Goal: Information Seeking & Learning: Learn about a topic

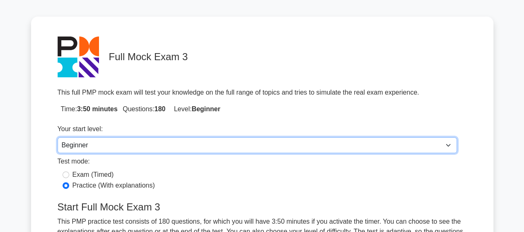
click at [126, 148] on select "Beginner Intermediate Expert" at bounding box center [258, 145] width 400 height 16
select select "expert"
click at [58, 137] on select "Beginner Intermediate Expert" at bounding box center [258, 145] width 400 height 16
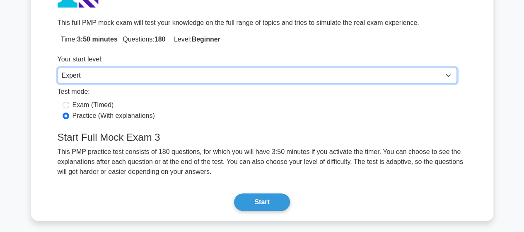
scroll to position [124, 0]
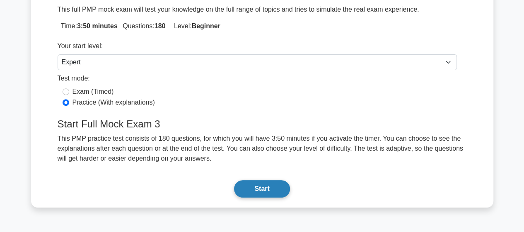
click at [259, 189] on button "Start" at bounding box center [262, 188] width 56 height 17
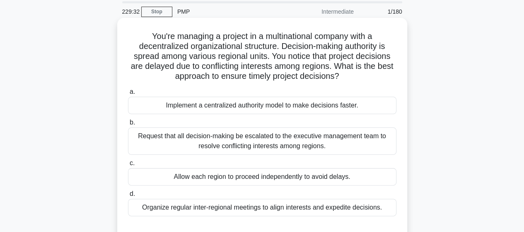
scroll to position [41, 0]
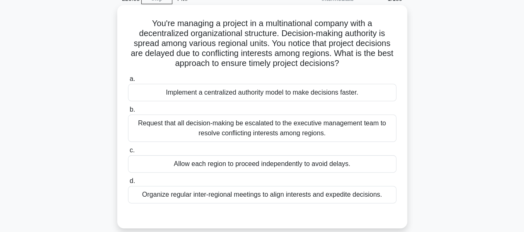
click at [234, 97] on div "Implement a centralized authority model to make decisions faster." at bounding box center [262, 92] width 269 height 17
click at [128, 82] on input "a. Implement a centralized authority model to make decisions faster." at bounding box center [128, 78] width 0 height 5
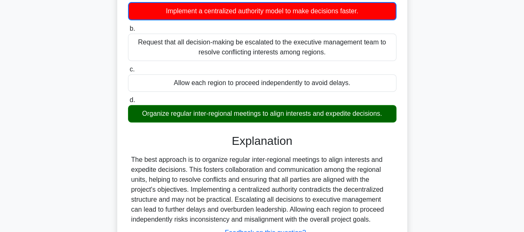
scroll to position [207, 0]
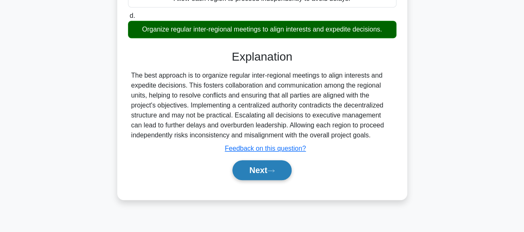
click at [256, 168] on button "Next" at bounding box center [262, 170] width 59 height 20
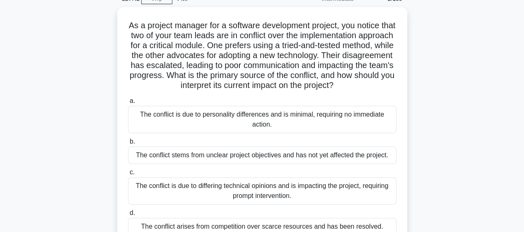
scroll to position [83, 0]
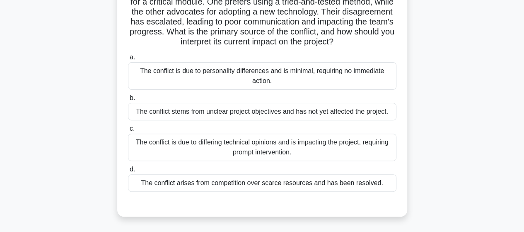
click at [309, 161] on div "The conflict is due to differing technical opinions and is impacting the projec…" at bounding box center [262, 147] width 269 height 27
click at [128, 131] on input "c. The conflict is due to differing technical opinions and is impacting the pro…" at bounding box center [128, 128] width 0 height 5
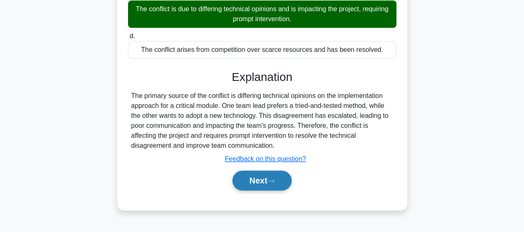
click at [265, 190] on button "Next" at bounding box center [262, 180] width 59 height 20
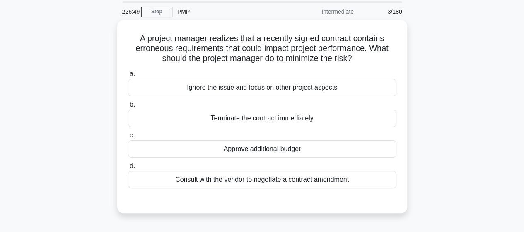
scroll to position [41, 0]
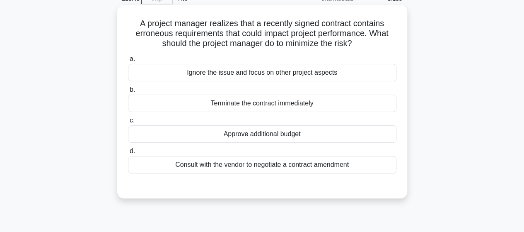
click at [210, 169] on div "Consult with the vendor to negotiate a contract amendment" at bounding box center [262, 164] width 269 height 17
click at [128, 154] on input "d. Consult with the vendor to negotiate a contract amendment" at bounding box center [128, 150] width 0 height 5
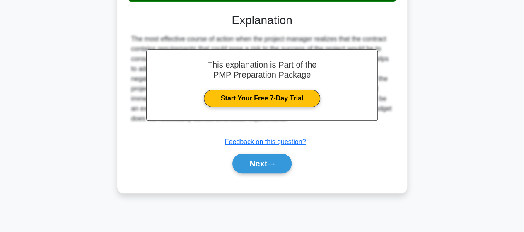
scroll to position [216, 0]
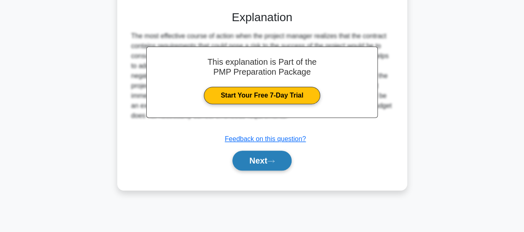
click at [245, 164] on button "Next" at bounding box center [262, 161] width 59 height 20
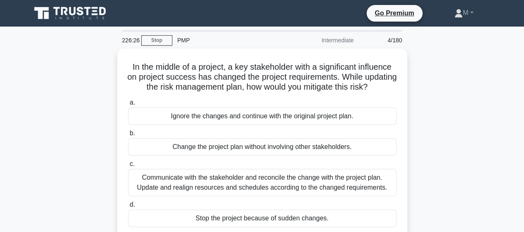
scroll to position [41, 0]
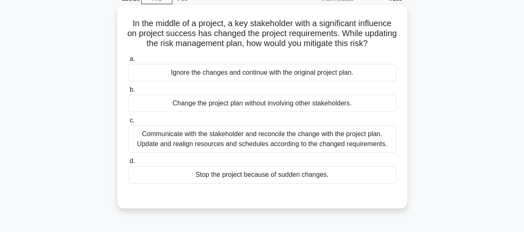
click at [158, 146] on div "Communicate with the stakeholder and reconcile the change with the project plan…" at bounding box center [262, 138] width 269 height 27
click at [128, 123] on input "c. Communicate with the stakeholder and reconcile the change with the project p…" at bounding box center [128, 120] width 0 height 5
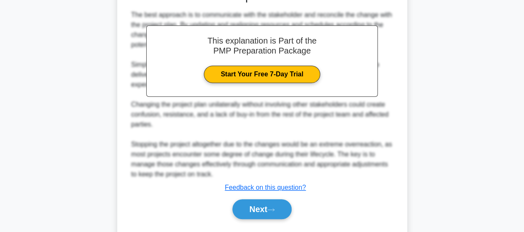
scroll to position [249, 0]
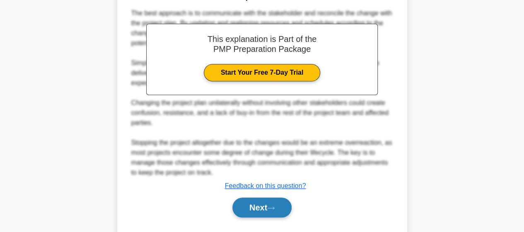
drag, startPoint x: 258, startPoint y: 218, endPoint x: 250, endPoint y: 218, distance: 7.5
click at [257, 217] on button "Next" at bounding box center [262, 207] width 59 height 20
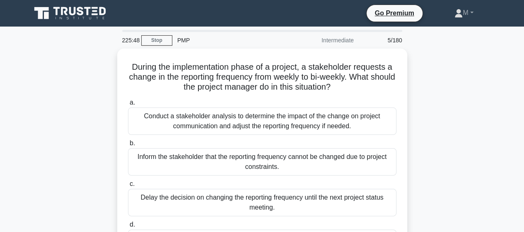
scroll to position [41, 0]
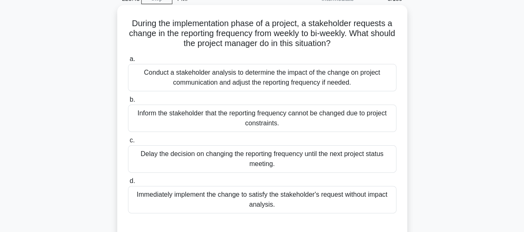
click at [275, 80] on div "Conduct a stakeholder analysis to determine the impact of the change on project…" at bounding box center [262, 77] width 269 height 27
click at [128, 62] on input "a. Conduct a stakeholder analysis to determine the impact of the change on proj…" at bounding box center [128, 58] width 0 height 5
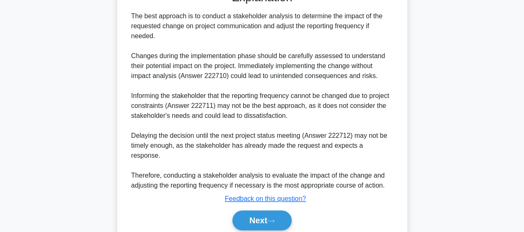
scroll to position [298, 0]
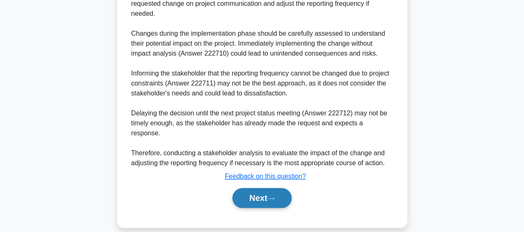
click at [262, 188] on button "Next" at bounding box center [262, 198] width 59 height 20
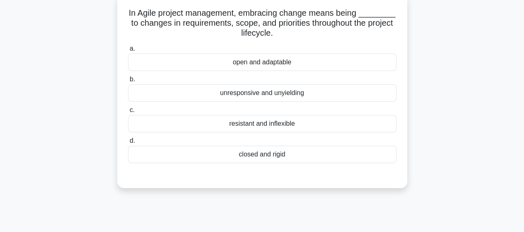
scroll to position [0, 0]
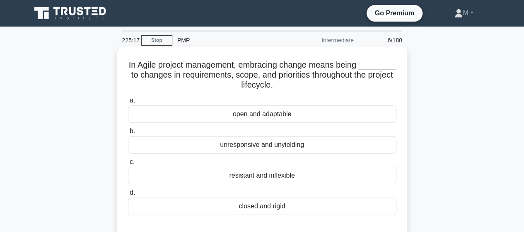
click at [272, 111] on div "open and adaptable" at bounding box center [262, 113] width 269 height 17
click at [128, 103] on input "a. open and adaptable" at bounding box center [128, 100] width 0 height 5
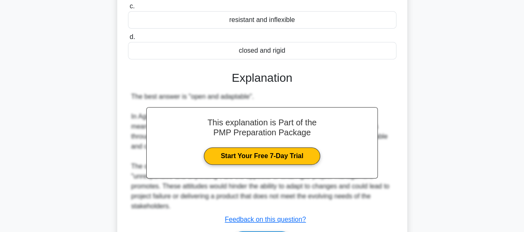
scroll to position [207, 0]
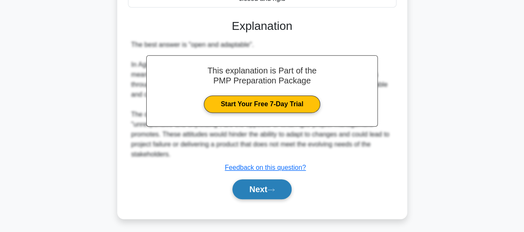
click at [254, 189] on button "Next" at bounding box center [262, 189] width 59 height 20
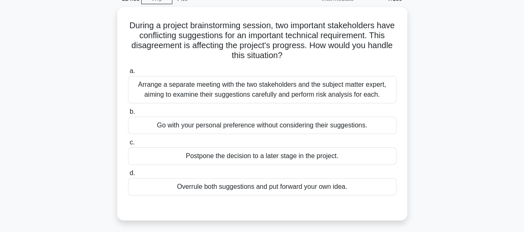
scroll to position [0, 0]
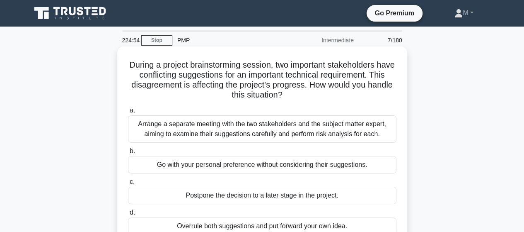
click at [198, 133] on div "Arrange a separate meeting with the two stakeholders and the subject matter exp…" at bounding box center [262, 128] width 269 height 27
click at [128, 113] on input "a. Arrange a separate meeting with the two stakeholders and the subject matter …" at bounding box center [128, 110] width 0 height 5
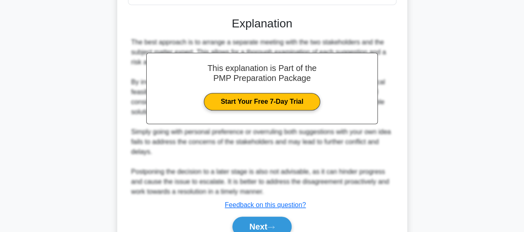
scroll to position [268, 0]
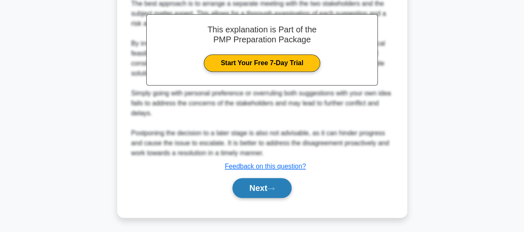
click at [270, 190] on button "Next" at bounding box center [262, 188] width 59 height 20
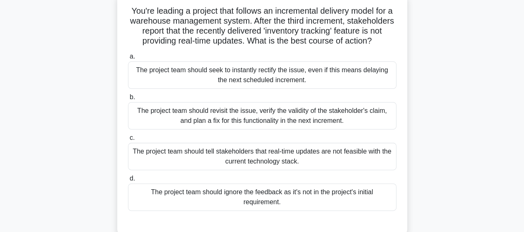
scroll to position [41, 0]
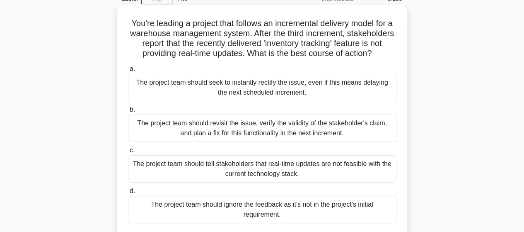
click at [252, 134] on div "The project team should revisit the issue, verify the validity of the stakehold…" at bounding box center [262, 127] width 269 height 27
click at [128, 112] on input "b. The project team should revisit the issue, verify the validity of the stakeh…" at bounding box center [128, 109] width 0 height 5
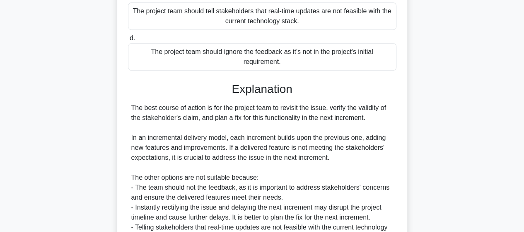
scroll to position [91, 0]
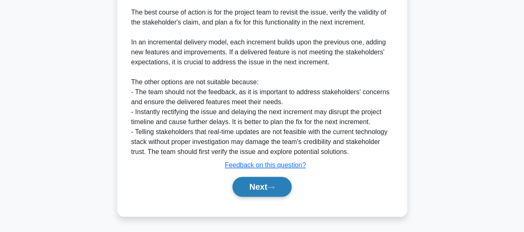
click at [262, 181] on button "Next" at bounding box center [262, 187] width 59 height 20
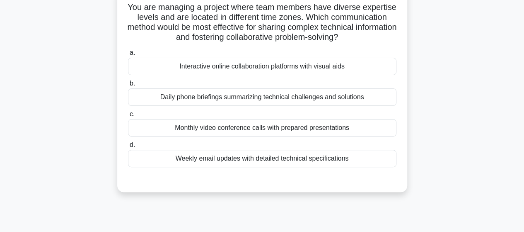
scroll to position [9, 0]
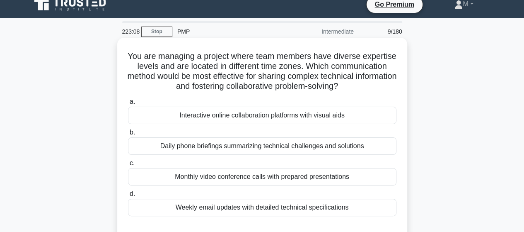
click at [181, 120] on div "Interactive online collaboration platforms with visual aids" at bounding box center [262, 115] width 269 height 17
click at [128, 104] on input "a. Interactive online collaboration platforms with visual aids" at bounding box center [128, 101] width 0 height 5
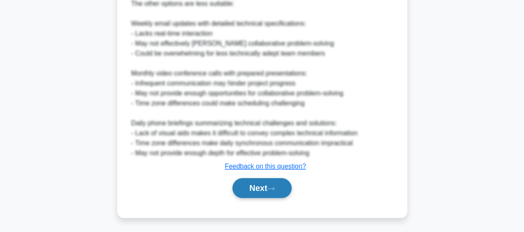
click at [256, 191] on button "Next" at bounding box center [262, 188] width 59 height 20
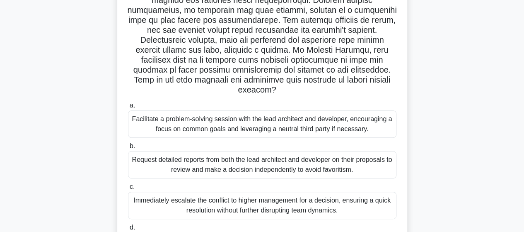
scroll to position [124, 0]
click at [227, 131] on div "Facilitate a problem-solving session with the lead architect and developer, enc…" at bounding box center [262, 123] width 269 height 27
click at [128, 108] on input "a. Facilitate a problem-solving session with the lead architect and developer, …" at bounding box center [128, 105] width 0 height 5
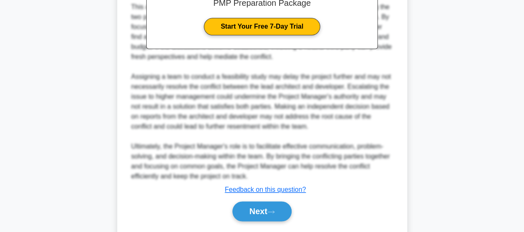
scroll to position [477, 0]
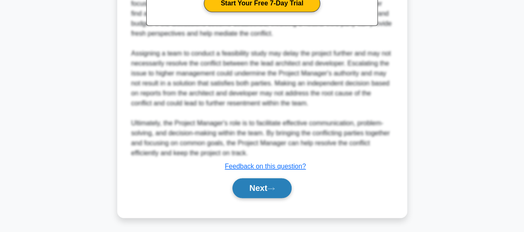
click at [265, 191] on button "Next" at bounding box center [262, 188] width 59 height 20
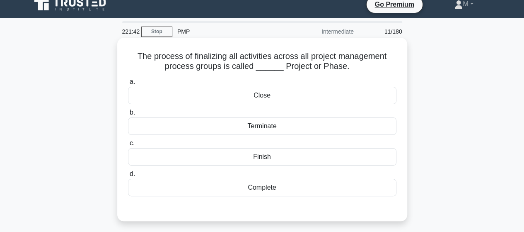
scroll to position [0, 0]
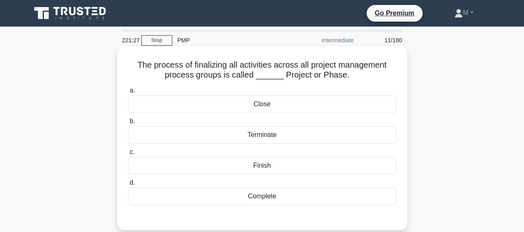
click at [257, 199] on div "Complete" at bounding box center [262, 195] width 269 height 17
click at [128, 185] on input "d. Complete" at bounding box center [128, 182] width 0 height 5
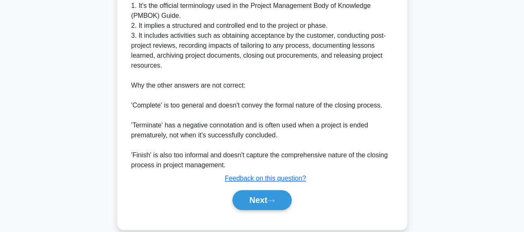
scroll to position [329, 0]
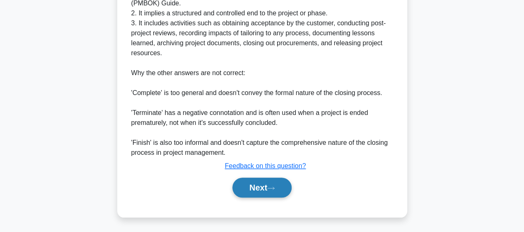
click at [271, 190] on button "Next" at bounding box center [262, 187] width 59 height 20
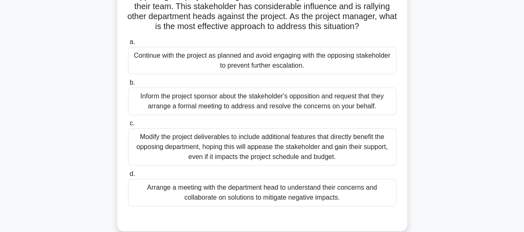
scroll to position [92, 0]
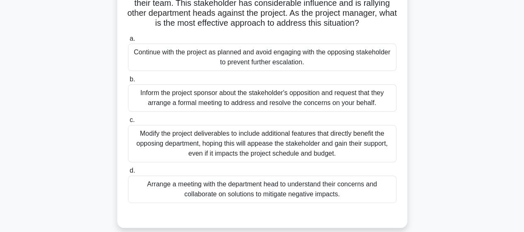
drag, startPoint x: 258, startPoint y: 190, endPoint x: 241, endPoint y: 189, distance: 16.6
click at [258, 190] on div "Arrange a meeting with the department head to understand their concerns and col…" at bounding box center [262, 188] width 269 height 27
click at [128, 173] on input "d. Arrange a meeting with the department head to understand their concerns and …" at bounding box center [128, 170] width 0 height 5
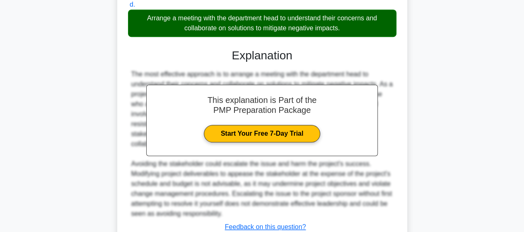
scroll to position [318, 0]
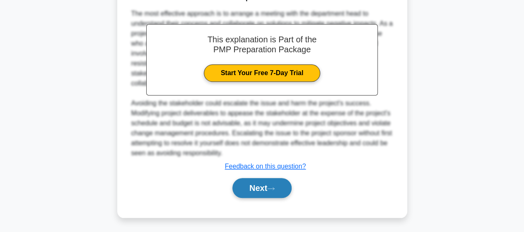
click at [266, 192] on button "Next" at bounding box center [262, 188] width 59 height 20
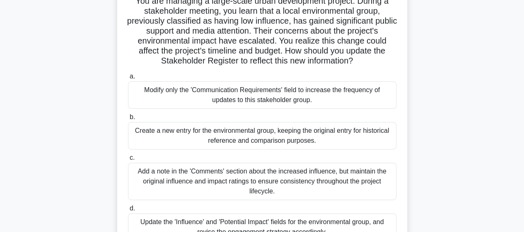
scroll to position [92, 0]
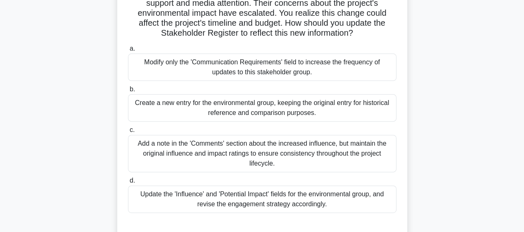
click at [254, 204] on div "Update the 'Influence' and 'Potential Impact' fields for the environmental grou…" at bounding box center [262, 198] width 269 height 27
click at [128, 183] on input "d. Update the 'Influence' and 'Potential Impact' fields for the environmental g…" at bounding box center [128, 180] width 0 height 5
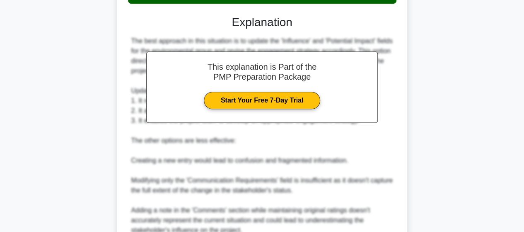
scroll to position [418, 0]
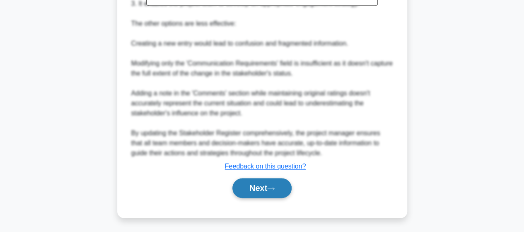
click at [254, 191] on button "Next" at bounding box center [262, 188] width 59 height 20
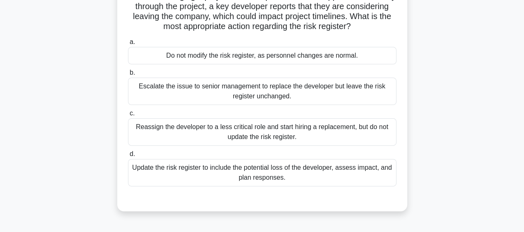
scroll to position [92, 0]
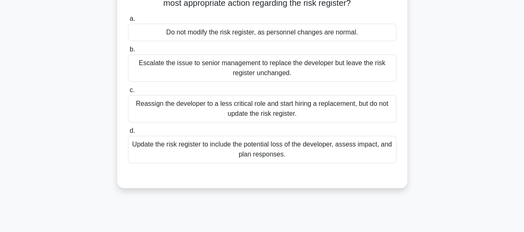
click at [162, 149] on div "Update the risk register to include the potential loss of the developer, assess…" at bounding box center [262, 149] width 269 height 27
click at [128, 134] on input "d. Update the risk register to include the potential loss of the developer, ass…" at bounding box center [128, 130] width 0 height 5
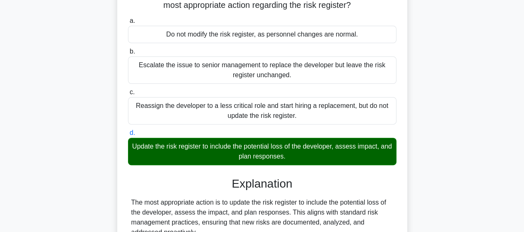
scroll to position [238, 0]
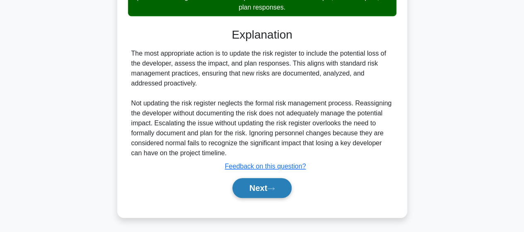
click at [256, 186] on button "Next" at bounding box center [262, 188] width 59 height 20
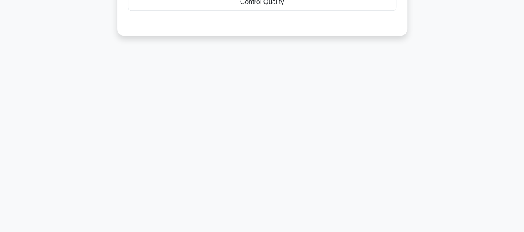
scroll to position [9, 0]
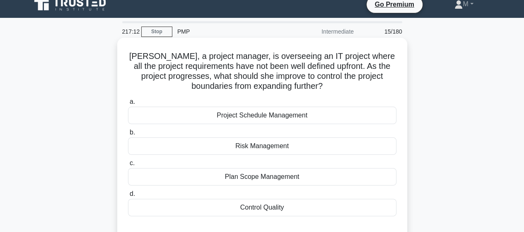
click at [270, 144] on div "Risk Management" at bounding box center [262, 145] width 269 height 17
click at [128, 135] on input "b. Risk Management" at bounding box center [128, 132] width 0 height 5
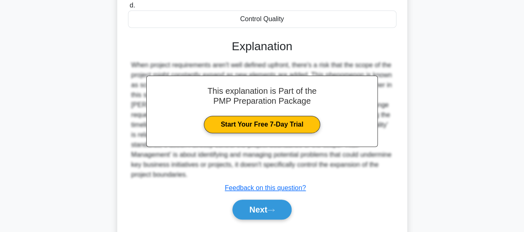
scroll to position [220, 0]
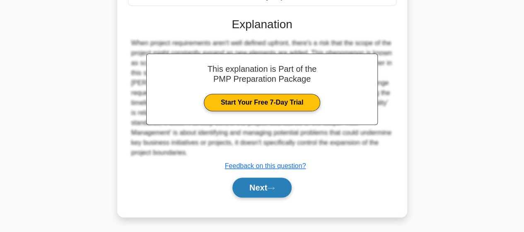
click at [273, 184] on button "Next" at bounding box center [262, 187] width 59 height 20
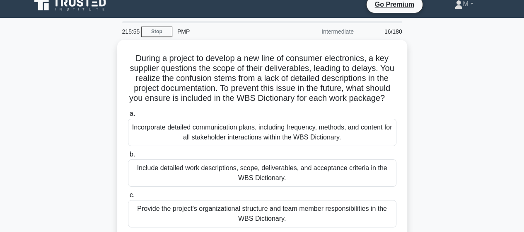
scroll to position [50, 0]
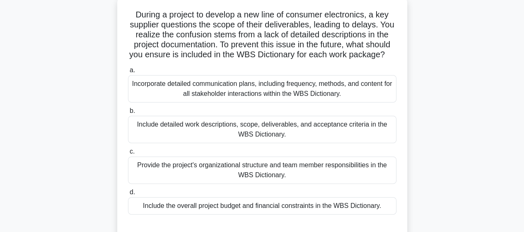
click at [227, 142] on div "Include detailed work descriptions, scope, deliverables, and acceptance criteri…" at bounding box center [262, 129] width 269 height 27
click at [128, 114] on input "b. Include detailed work descriptions, scope, deliverables, and acceptance crit…" at bounding box center [128, 110] width 0 height 5
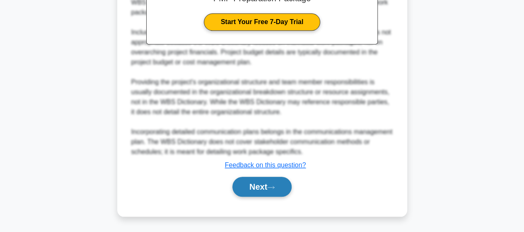
drag, startPoint x: 243, startPoint y: 189, endPoint x: 231, endPoint y: 186, distance: 12.4
click at [244, 189] on button "Next" at bounding box center [262, 187] width 59 height 20
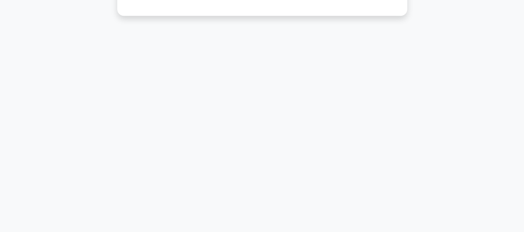
scroll to position [0, 0]
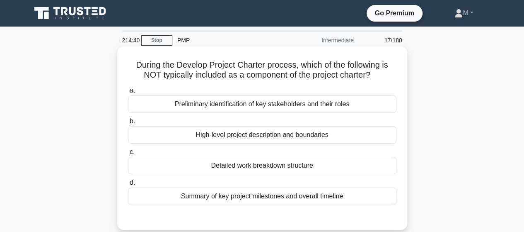
click at [276, 168] on div "Detailed work breakdown structure" at bounding box center [262, 165] width 269 height 17
click at [128, 155] on input "c. Detailed work breakdown structure" at bounding box center [128, 151] width 0 height 5
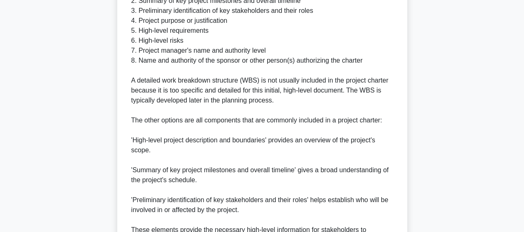
scroll to position [408, 0]
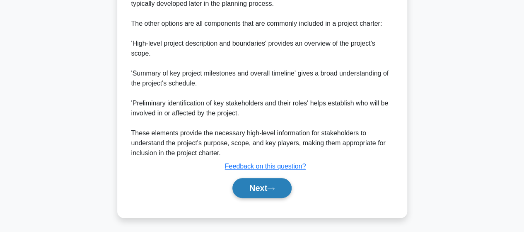
click at [252, 192] on button "Next" at bounding box center [262, 188] width 59 height 20
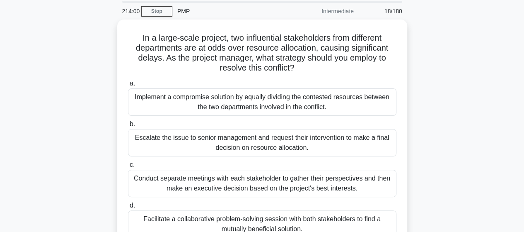
scroll to position [41, 0]
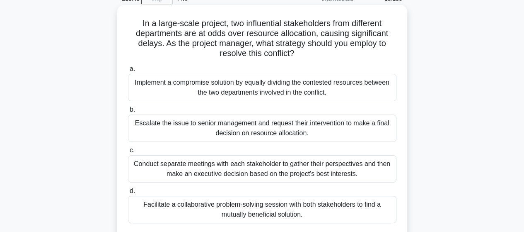
click at [201, 207] on div "Facilitate a collaborative problem-solving session with both stakeholders to fi…" at bounding box center [262, 209] width 269 height 27
click at [128, 194] on input "d. Facilitate a collaborative problem-solving session with both stakeholders to…" at bounding box center [128, 190] width 0 height 5
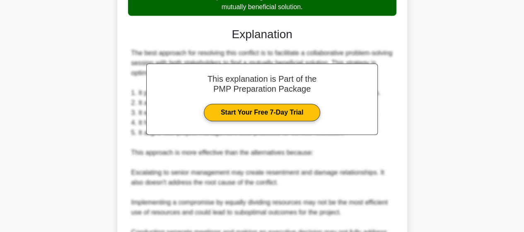
scroll to position [378, 0]
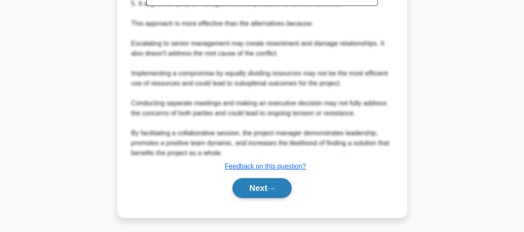
click at [245, 188] on button "Next" at bounding box center [262, 188] width 59 height 20
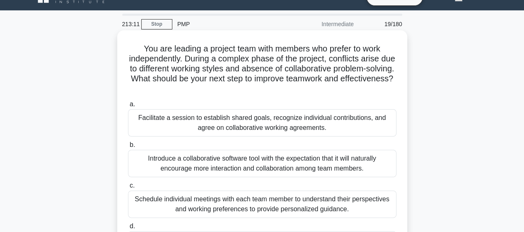
scroll to position [41, 0]
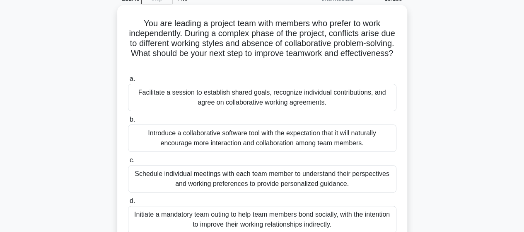
click at [191, 98] on div "Facilitate a session to establish shared goals, recognize individual contributi…" at bounding box center [262, 97] width 269 height 27
click at [128, 82] on input "a. Facilitate a session to establish shared goals, recognize individual contrib…" at bounding box center [128, 78] width 0 height 5
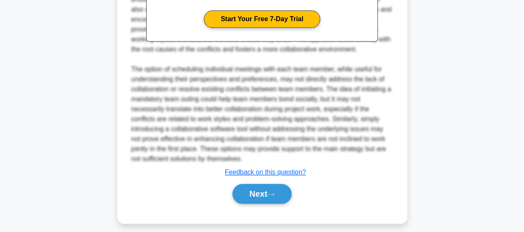
scroll to position [358, 0]
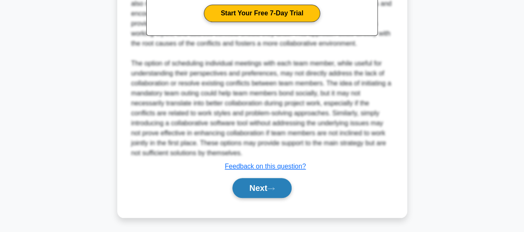
click at [256, 192] on button "Next" at bounding box center [262, 188] width 59 height 20
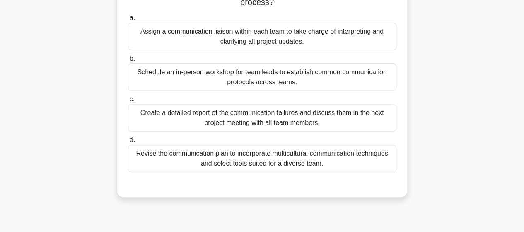
scroll to position [133, 0]
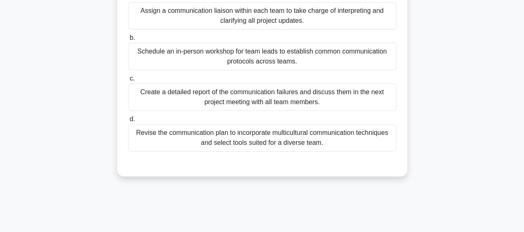
click at [189, 145] on div "Revise the communication plan to incorporate multicultural communication techni…" at bounding box center [262, 137] width 269 height 27
click at [128, 122] on input "d. Revise the communication plan to incorporate multicultural communication tec…" at bounding box center [128, 119] width 0 height 5
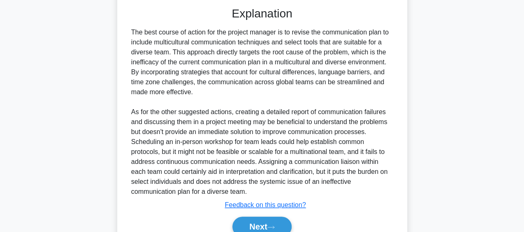
scroll to position [328, 0]
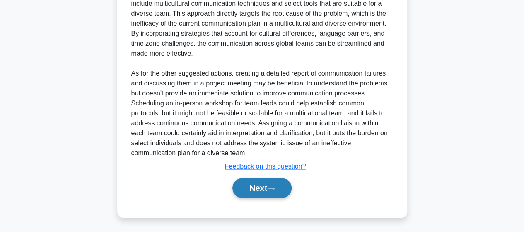
click at [258, 187] on button "Next" at bounding box center [262, 188] width 59 height 20
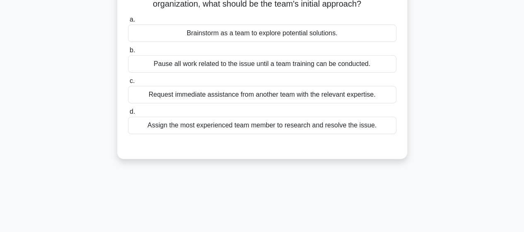
scroll to position [41, 0]
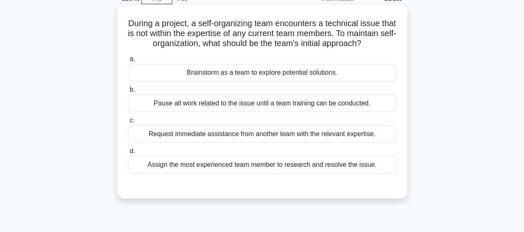
click at [248, 81] on div "Brainstorm as a team to explore potential solutions." at bounding box center [262, 72] width 269 height 17
click at [128, 62] on input "a. Brainstorm as a team to explore potential solutions." at bounding box center [128, 58] width 0 height 5
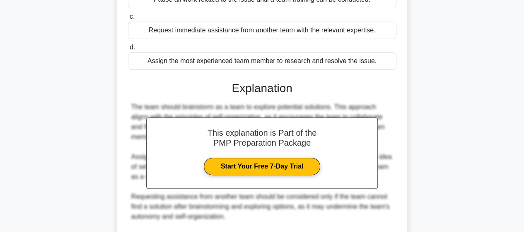
scroll to position [249, 0]
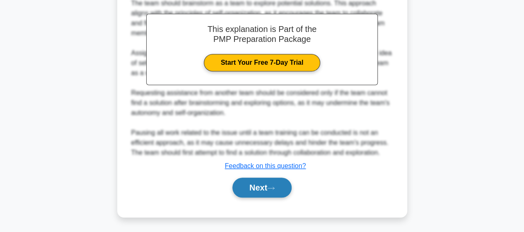
click at [274, 190] on icon at bounding box center [270, 188] width 7 height 5
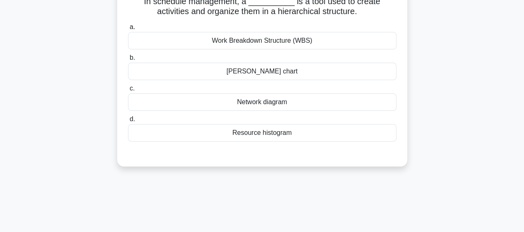
scroll to position [0, 0]
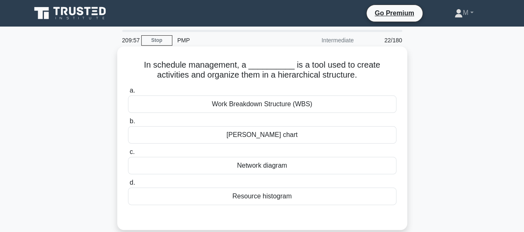
click at [254, 108] on div "Work Breakdown Structure (WBS)" at bounding box center [262, 103] width 269 height 17
click at [128, 93] on input "a. Work Breakdown Structure (WBS)" at bounding box center [128, 90] width 0 height 5
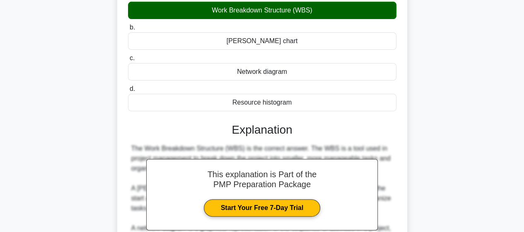
scroll to position [207, 0]
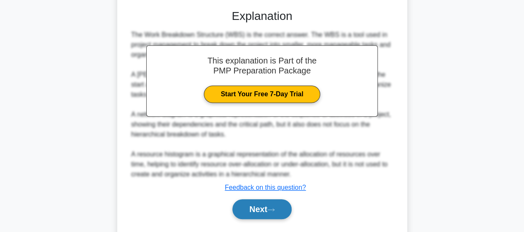
click at [258, 213] on button "Next" at bounding box center [262, 209] width 59 height 20
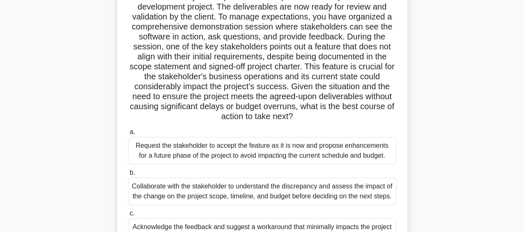
scroll to position [124, 0]
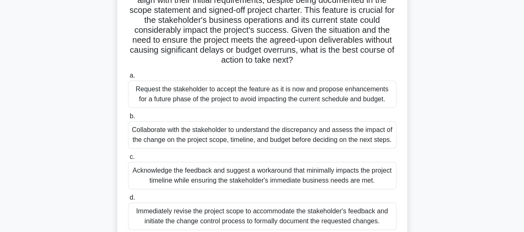
click at [202, 138] on div "Collaborate with the stakeholder to understand the discrepancy and assess the i…" at bounding box center [262, 134] width 269 height 27
click at [128, 119] on input "b. Collaborate with the stakeholder to understand the discrepancy and assess th…" at bounding box center [128, 116] width 0 height 5
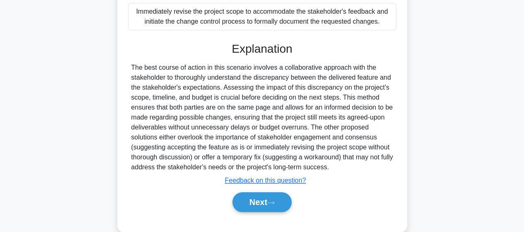
scroll to position [332, 0]
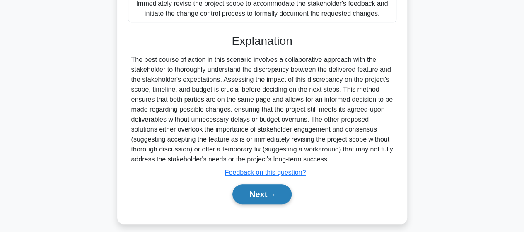
click at [248, 203] on button "Next" at bounding box center [262, 194] width 59 height 20
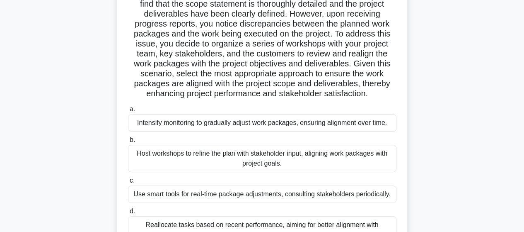
scroll to position [124, 0]
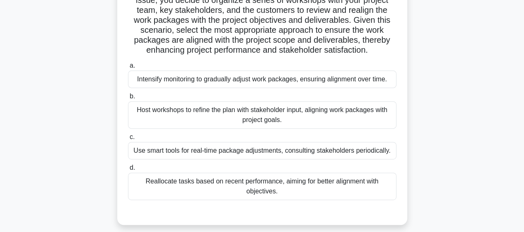
click at [186, 114] on div "Host workshops to refine the plan with stakeholder input, aligning work package…" at bounding box center [262, 114] width 269 height 27
click at [128, 99] on input "b. Host workshops to refine the plan with stakeholder input, aligning work pack…" at bounding box center [128, 96] width 0 height 5
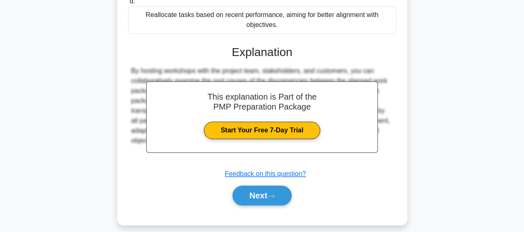
scroll to position [298, 0]
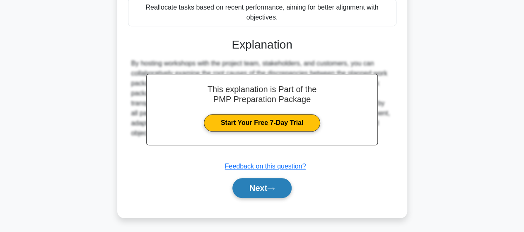
click at [253, 185] on button "Next" at bounding box center [262, 188] width 59 height 20
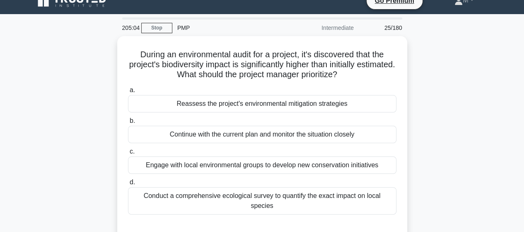
scroll to position [0, 0]
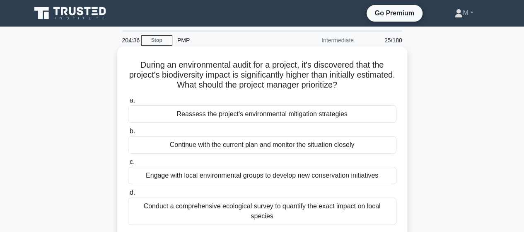
click at [206, 119] on div "Reassess the project's environmental mitigation strategies" at bounding box center [262, 113] width 269 height 17
click at [128, 103] on input "a. Reassess the project's environmental mitigation strategies" at bounding box center [128, 100] width 0 height 5
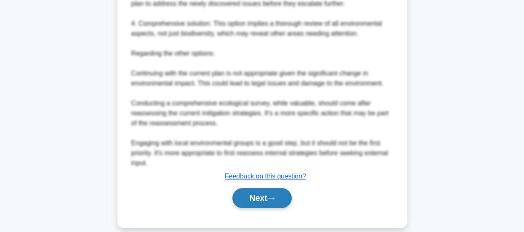
click at [257, 190] on button "Next" at bounding box center [262, 198] width 59 height 20
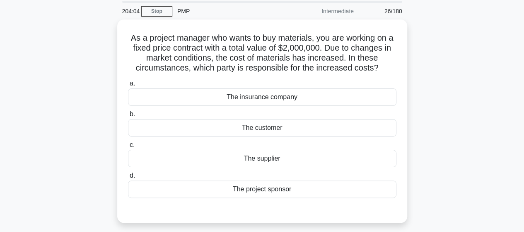
scroll to position [41, 0]
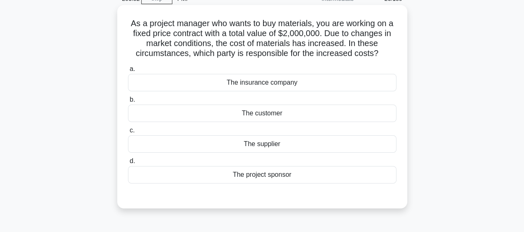
click at [260, 144] on div "The supplier" at bounding box center [262, 143] width 269 height 17
click at [128, 133] on input "c. The supplier" at bounding box center [128, 130] width 0 height 5
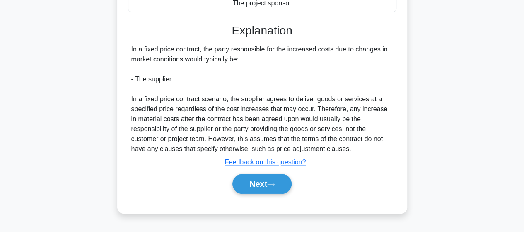
scroll to position [216, 0]
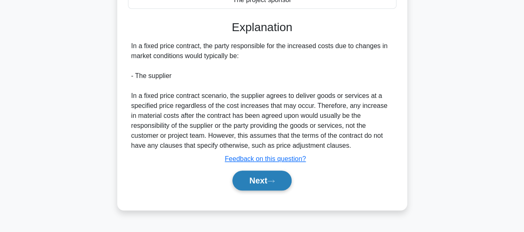
click at [258, 178] on button "Next" at bounding box center [262, 180] width 59 height 20
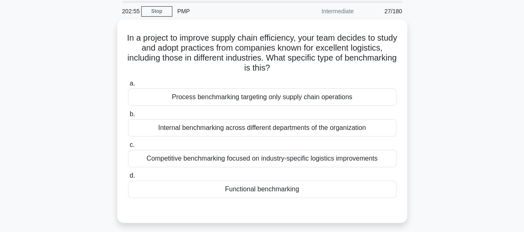
scroll to position [41, 0]
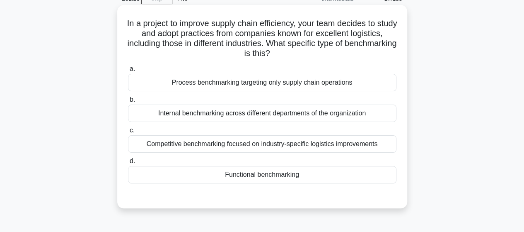
click at [206, 85] on div "Process benchmarking targeting only supply chain operations" at bounding box center [262, 82] width 269 height 17
click at [128, 72] on input "a. Process benchmarking targeting only supply chain operations" at bounding box center [128, 68] width 0 height 5
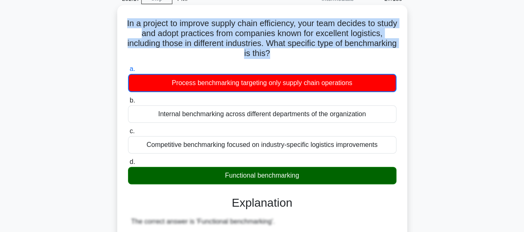
drag, startPoint x: 296, startPoint y: 55, endPoint x: 129, endPoint y: 21, distance: 170.5
click at [129, 21] on h5 "In a project to improve supply chain efficiency, your team decides to study and…" at bounding box center [262, 38] width 270 height 41
copy h5 "In a project to improve supply chain efficiency, your team decides to study and…"
drag, startPoint x: 226, startPoint y: 175, endPoint x: 299, endPoint y: 178, distance: 73.9
click at [299, 178] on div "Functional benchmarking" at bounding box center [262, 175] width 269 height 17
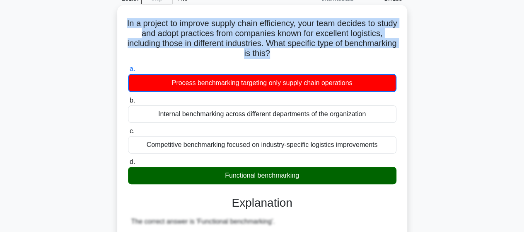
drag, startPoint x: 222, startPoint y: 177, endPoint x: 303, endPoint y: 177, distance: 80.4
click at [303, 177] on div "Functional benchmarking" at bounding box center [262, 175] width 269 height 17
copy div "Functional benchmarking"
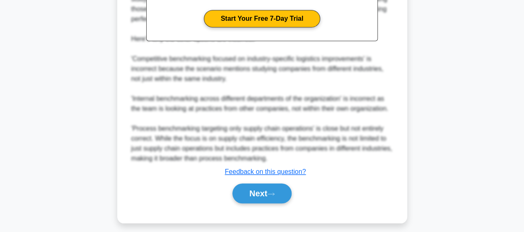
scroll to position [309, 0]
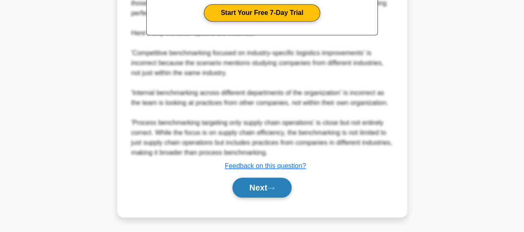
click at [273, 189] on icon at bounding box center [270, 188] width 7 height 5
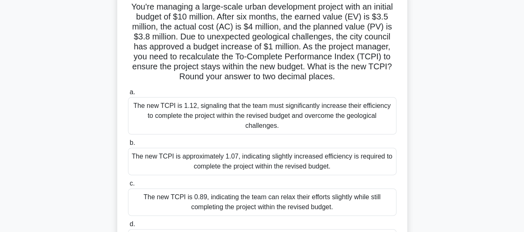
scroll to position [0, 0]
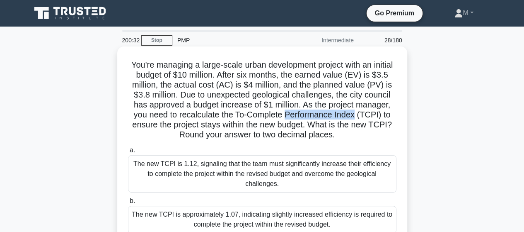
drag, startPoint x: 324, startPoint y: 116, endPoint x: 393, endPoint y: 116, distance: 69.2
click at [393, 116] on h5 "You're managing a large-scale urban development project with an initial budget …" at bounding box center [262, 100] width 270 height 80
copy h5 "Performance Index"
drag, startPoint x: 272, startPoint y: 117, endPoint x: 395, endPoint y: 113, distance: 122.8
click at [395, 113] on h5 "You're managing a large-scale urban development project with an initial budget …" at bounding box center [262, 100] width 270 height 80
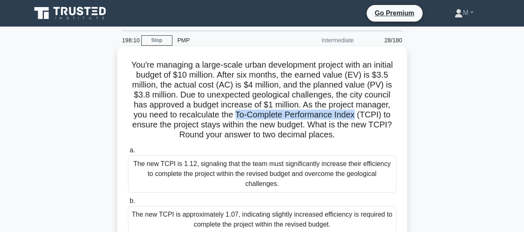
copy h5 "To-Complete Performance Index"
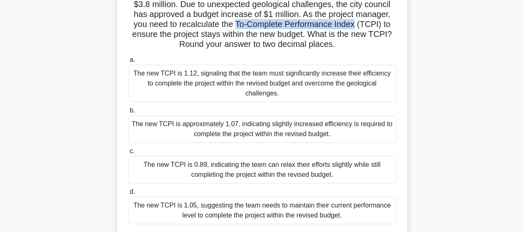
scroll to position [83, 0]
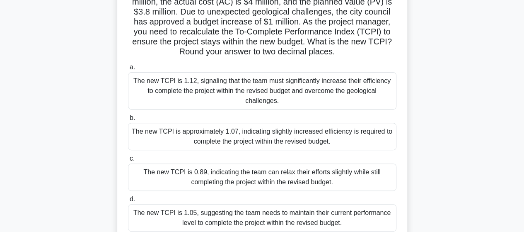
click at [228, 127] on div "The new TCPI is approximately 1.07, indicating slightly increased efficiency is…" at bounding box center [262, 136] width 269 height 27
click at [128, 121] on input "b. The new TCPI is approximately 1.07, indicating slightly increased efficiency…" at bounding box center [128, 117] width 0 height 5
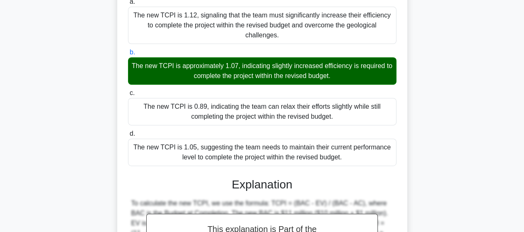
scroll to position [278, 0]
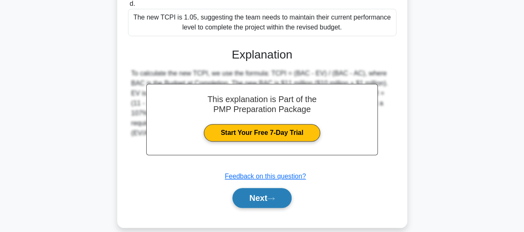
click at [279, 188] on button "Next" at bounding box center [262, 198] width 59 height 20
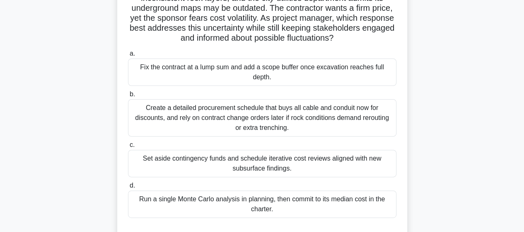
scroll to position [92, 0]
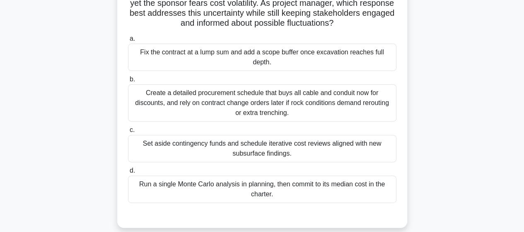
click at [172, 148] on div "Set aside contingency funds and schedule iterative cost reviews aligned with ne…" at bounding box center [262, 148] width 269 height 27
click at [128, 133] on input "c. Set aside contingency funds and schedule iterative cost reviews aligned with…" at bounding box center [128, 129] width 0 height 5
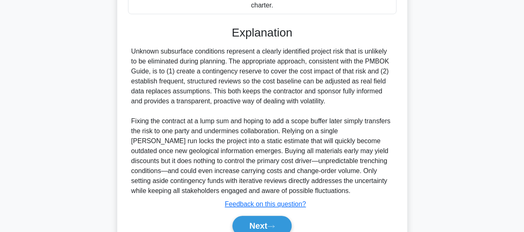
scroll to position [318, 0]
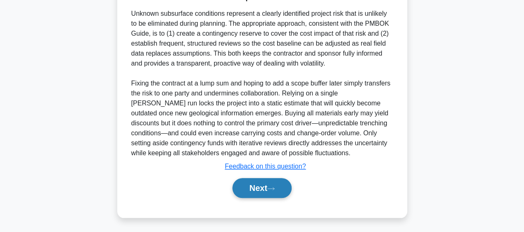
click at [251, 189] on button "Next" at bounding box center [262, 188] width 59 height 20
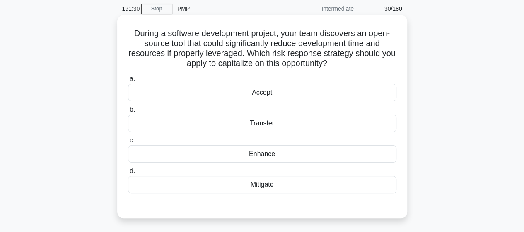
scroll to position [50, 0]
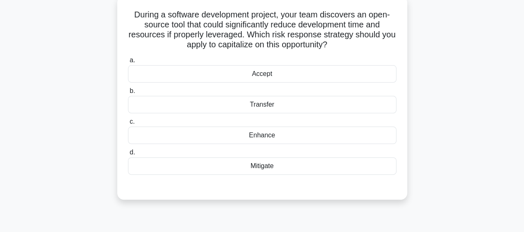
click at [267, 131] on div "Enhance" at bounding box center [262, 134] width 269 height 17
click at [128, 124] on input "c. Enhance" at bounding box center [128, 121] width 0 height 5
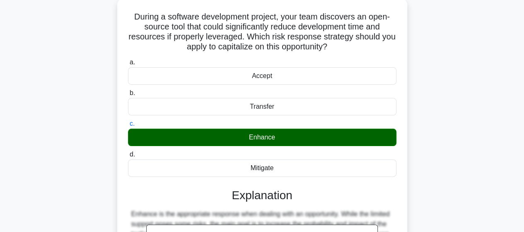
scroll to position [216, 0]
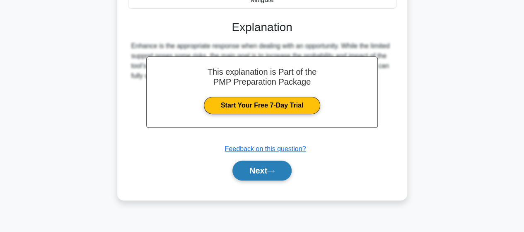
click at [245, 169] on button "Next" at bounding box center [262, 170] width 59 height 20
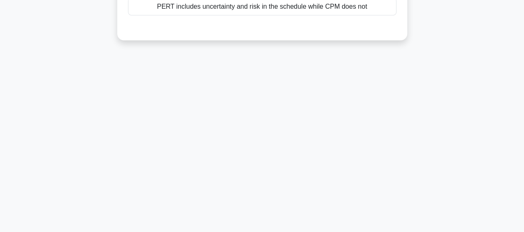
scroll to position [9, 0]
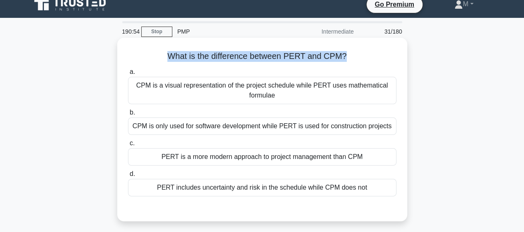
drag, startPoint x: 170, startPoint y: 57, endPoint x: 346, endPoint y: 58, distance: 176.2
click at [346, 58] on h5 "What is the difference between PERT and CPM? .spinner_0XTQ{transform-origin:cen…" at bounding box center [262, 56] width 270 height 11
copy h5 "What is the difference between PERT and CPM?"
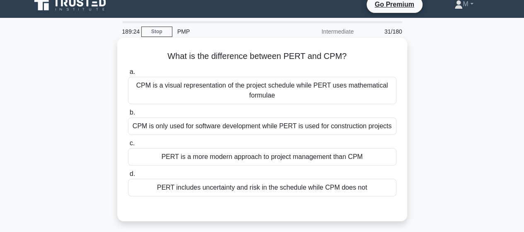
click at [260, 189] on div "PERT includes uncertainty and risk in the schedule while CPM does not" at bounding box center [262, 187] width 269 height 17
click at [128, 177] on input "d. PERT includes uncertainty and risk in the schedule while CPM does not" at bounding box center [128, 173] width 0 height 5
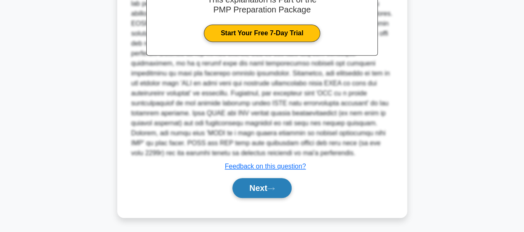
click at [267, 184] on button "Next" at bounding box center [262, 188] width 59 height 20
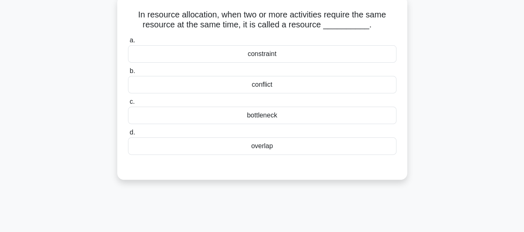
scroll to position [0, 0]
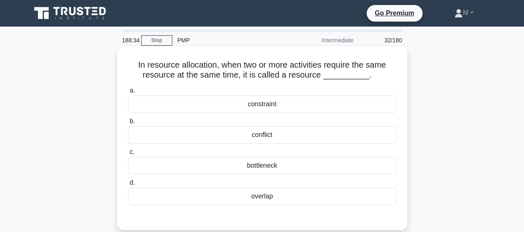
click at [281, 196] on div "overlap" at bounding box center [262, 195] width 269 height 17
click at [128, 185] on input "d. overlap" at bounding box center [128, 182] width 0 height 5
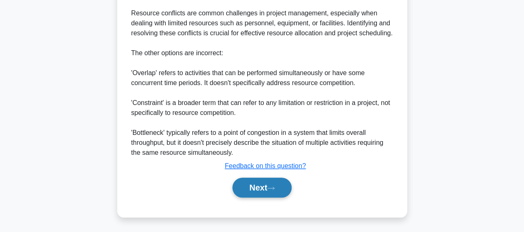
click at [250, 187] on button "Next" at bounding box center [262, 187] width 59 height 20
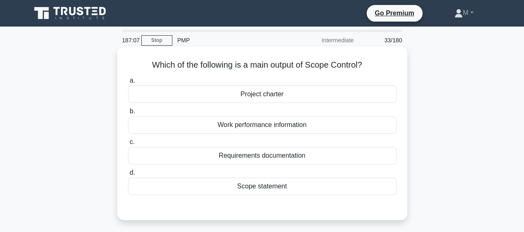
click at [257, 189] on div "Scope statement" at bounding box center [262, 185] width 269 height 17
click at [128, 175] on input "d. Scope statement" at bounding box center [128, 172] width 0 height 5
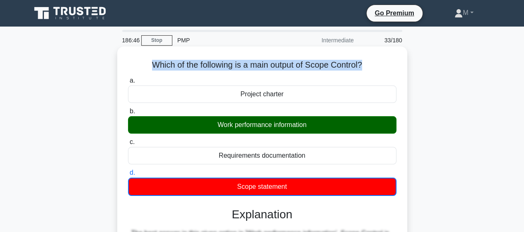
drag, startPoint x: 365, startPoint y: 65, endPoint x: 146, endPoint y: 63, distance: 219.3
click at [146, 63] on h5 "Which of the following is a main output of Scope Control? .spinner_0XTQ{transfo…" at bounding box center [262, 65] width 270 height 11
copy h5 "Which of the following is a main output of Scope Control?"
drag, startPoint x: 241, startPoint y: 93, endPoint x: 287, endPoint y: 187, distance: 103.8
click at [287, 187] on div "a. Project charter b. Work performance information" at bounding box center [262, 136] width 279 height 124
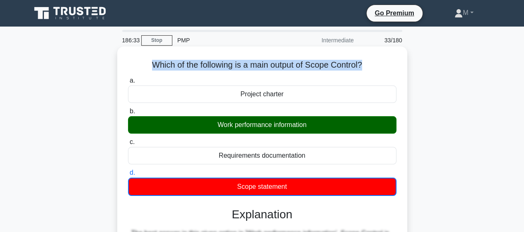
copy div "Project charter b. Work performance information c. Requirements documentation d…"
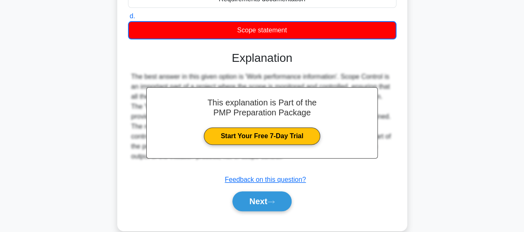
scroll to position [207, 0]
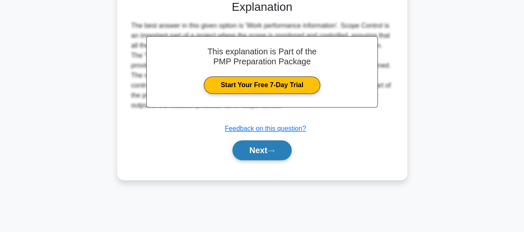
click at [275, 151] on icon at bounding box center [270, 150] width 7 height 5
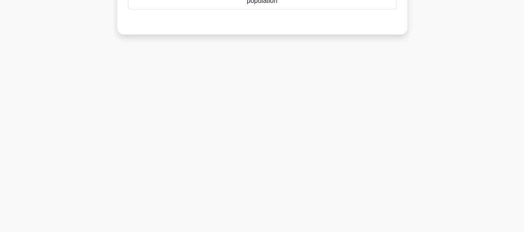
scroll to position [0, 0]
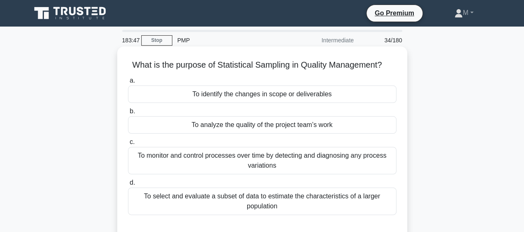
click at [221, 200] on div "To select and evaluate a subset of data to estimate the characteristics of a la…" at bounding box center [262, 200] width 269 height 27
click at [128, 185] on input "d. To select and evaluate a subset of data to estimate the characteristics of a…" at bounding box center [128, 182] width 0 height 5
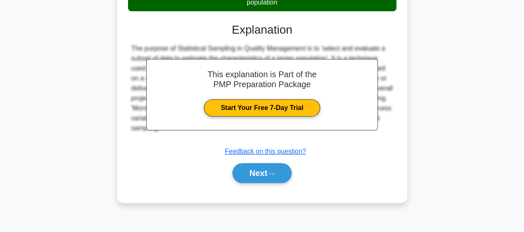
scroll to position [207, 0]
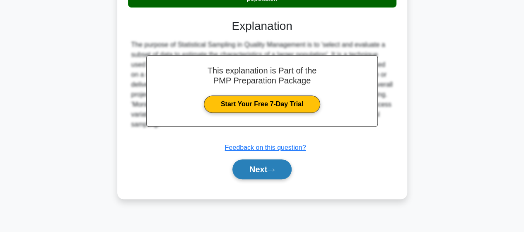
click at [274, 175] on button "Next" at bounding box center [262, 169] width 59 height 20
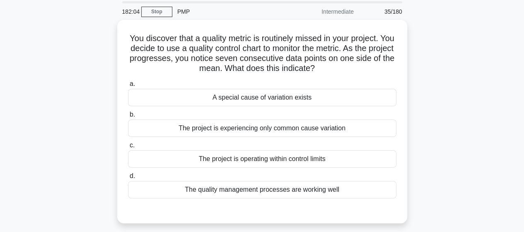
scroll to position [41, 0]
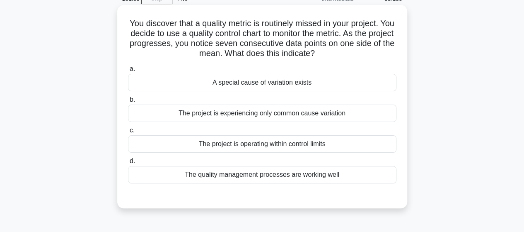
click at [262, 85] on div "A special cause of variation exists" at bounding box center [262, 82] width 269 height 17
click at [128, 72] on input "a. A special cause of variation exists" at bounding box center [128, 68] width 0 height 5
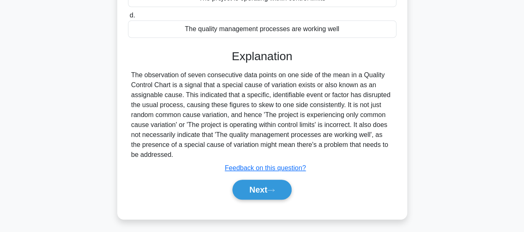
scroll to position [216, 0]
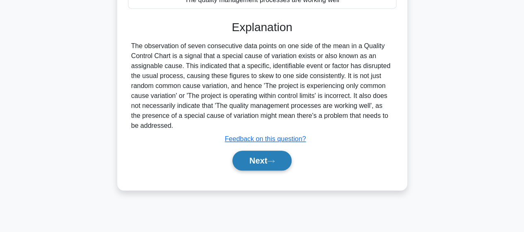
click at [270, 164] on button "Next" at bounding box center [262, 161] width 59 height 20
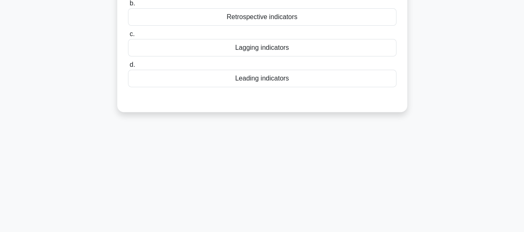
scroll to position [9, 0]
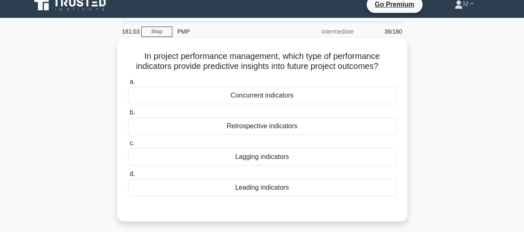
click at [238, 159] on div "Lagging indicators" at bounding box center [262, 156] width 269 height 17
click at [128, 146] on input "c. Lagging indicators" at bounding box center [128, 143] width 0 height 5
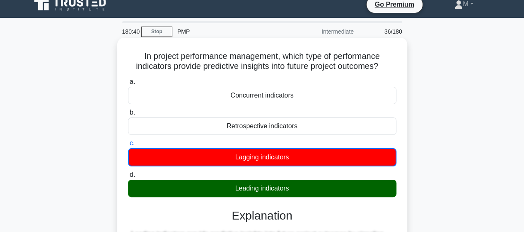
drag, startPoint x: 140, startPoint y: 57, endPoint x: 386, endPoint y: 69, distance: 245.7
click at [386, 69] on h5 "In project performance management, which type of performance indicators provide…" at bounding box center [262, 61] width 270 height 21
copy h5 "In project performance management, which type of performance indicators provide…"
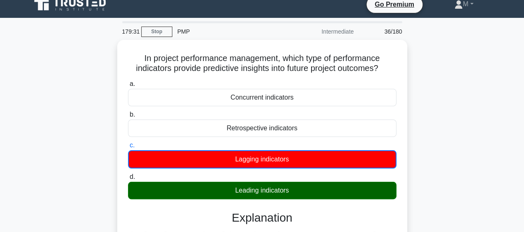
click at [85, 136] on div "In project performance management, which type of performance indicators provide…" at bounding box center [262, 220] width 473 height 360
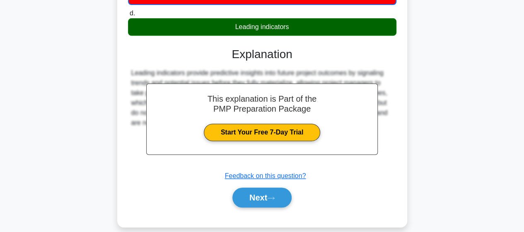
scroll to position [175, 0]
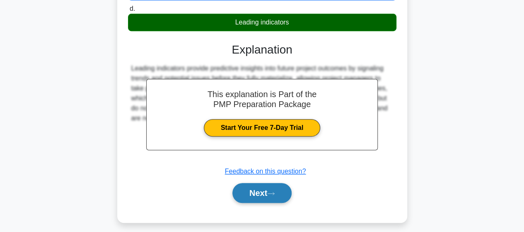
click at [248, 188] on button "Next" at bounding box center [262, 193] width 59 height 20
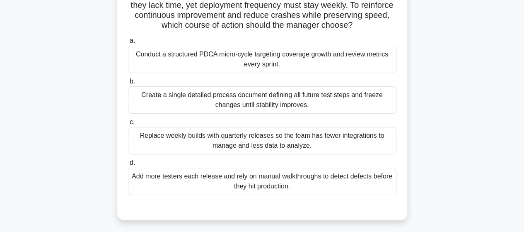
scroll to position [83, 0]
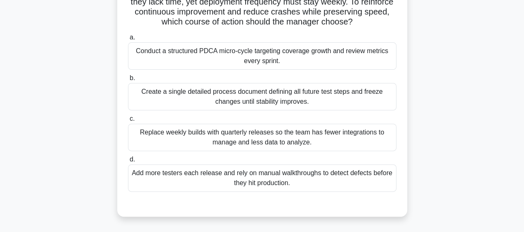
click at [234, 66] on div "Conduct a structured PDCA micro-cycle targeting coverage growth and review metr…" at bounding box center [262, 55] width 269 height 27
click at [128, 40] on input "a. Conduct a structured PDCA micro-cycle targeting coverage growth and review m…" at bounding box center [128, 37] width 0 height 5
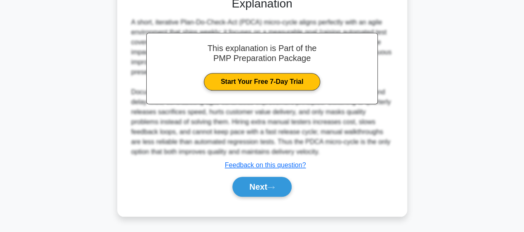
scroll to position [298, 0]
click at [251, 183] on button "Next" at bounding box center [262, 187] width 59 height 20
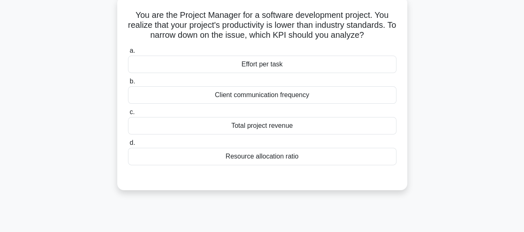
scroll to position [0, 0]
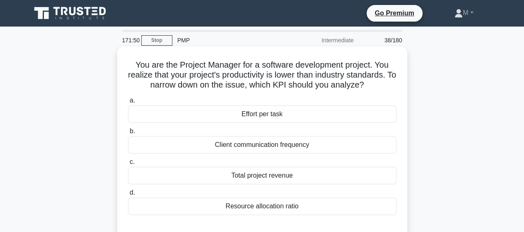
click at [281, 178] on div "Total project revenue" at bounding box center [262, 175] width 269 height 17
click at [128, 165] on input "c. Total project revenue" at bounding box center [128, 161] width 0 height 5
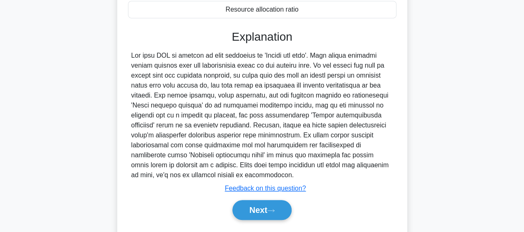
scroll to position [216, 0]
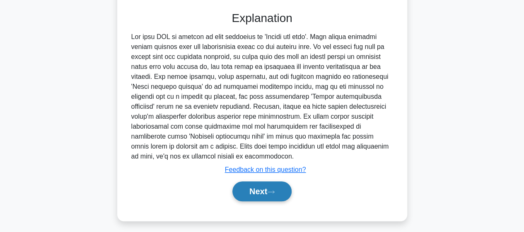
click at [274, 189] on icon at bounding box center [270, 191] width 7 height 5
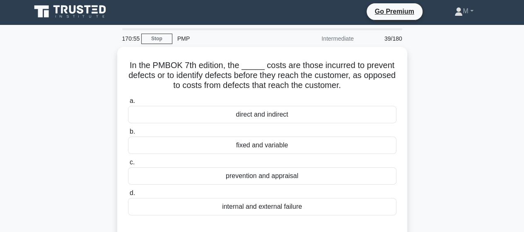
scroll to position [0, 0]
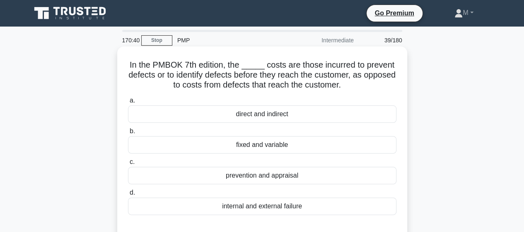
click at [250, 177] on div "prevention and appraisal" at bounding box center [262, 175] width 269 height 17
click at [128, 165] on input "c. prevention and appraisal" at bounding box center [128, 161] width 0 height 5
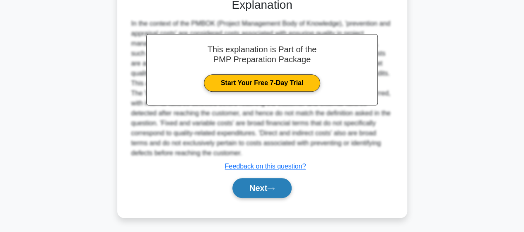
click at [274, 191] on button "Next" at bounding box center [262, 188] width 59 height 20
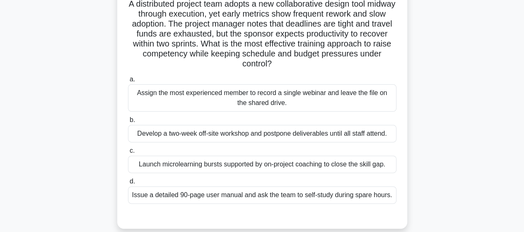
scroll to position [50, 0]
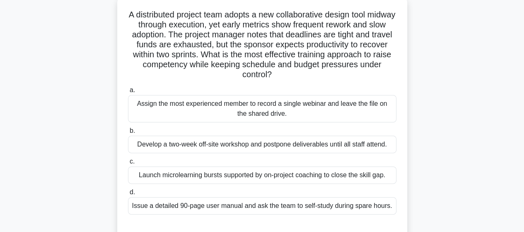
click at [209, 112] on div "Assign the most experienced member to record a single webinar and leave the fil…" at bounding box center [262, 108] width 269 height 27
click at [128, 93] on input "a. Assign the most experienced member to record a single webinar and leave the …" at bounding box center [128, 89] width 0 height 5
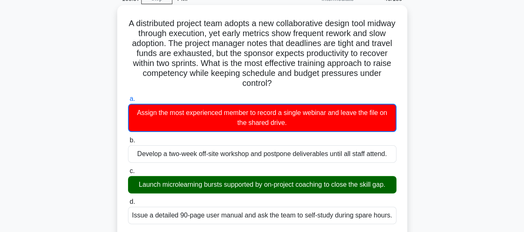
scroll to position [89, 0]
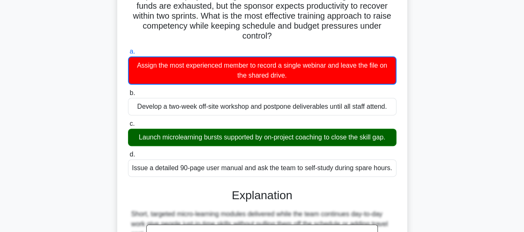
drag, startPoint x: 139, startPoint y: 68, endPoint x: 389, endPoint y: 137, distance: 259.9
click at [389, 137] on div "A distributed project team adopts a new collaborative design tool midway throug…" at bounding box center [263, 167] width 284 height 413
copy div "A distributed project team adopts a new collaborative design tool midway throug…"
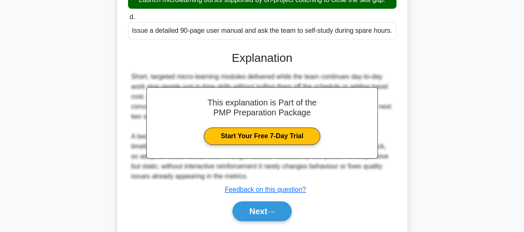
scroll to position [250, 0]
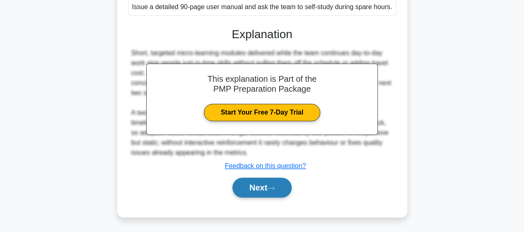
click at [276, 182] on button "Next" at bounding box center [262, 187] width 59 height 20
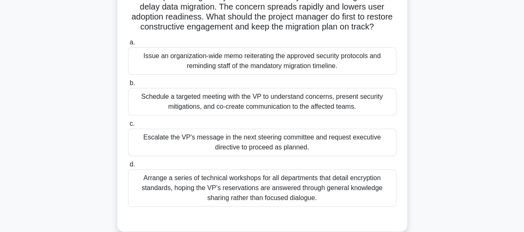
scroll to position [41, 0]
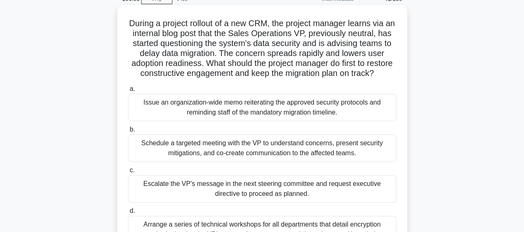
click at [206, 162] on div "Schedule a targeted meeting with the VP to understand concerns, present securit…" at bounding box center [262, 147] width 269 height 27
click at [128, 132] on input "b. Schedule a targeted meeting with the VP to understand concerns, present secu…" at bounding box center [128, 129] width 0 height 5
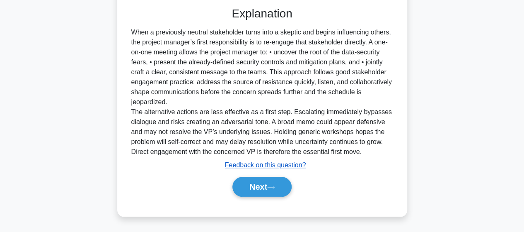
scroll to position [308, 0]
click at [266, 191] on button "Next" at bounding box center [262, 187] width 59 height 20
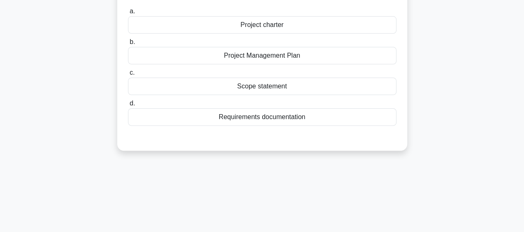
scroll to position [9, 0]
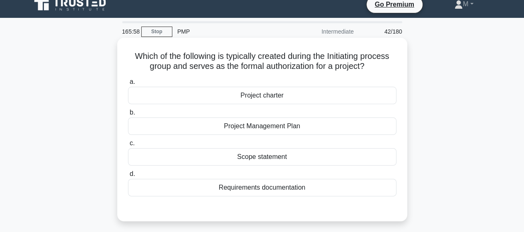
click at [243, 129] on div "Project Management Plan" at bounding box center [262, 125] width 269 height 17
click at [128, 115] on input "b. Project Management Plan" at bounding box center [128, 112] width 0 height 5
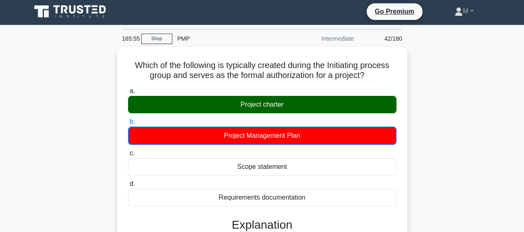
scroll to position [0, 0]
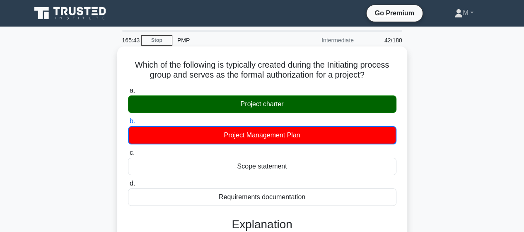
drag, startPoint x: 130, startPoint y: 64, endPoint x: 305, endPoint y: 131, distance: 187.6
click at [305, 131] on div "Which of the following is typically created during the Initiating process group…" at bounding box center [263, 222] width 284 height 344
copy div "Which of the following is typically created during the Initiating process group…"
click at [123, 207] on div "Which of the following is typically created during the Initiating process group…" at bounding box center [263, 222] width 284 height 344
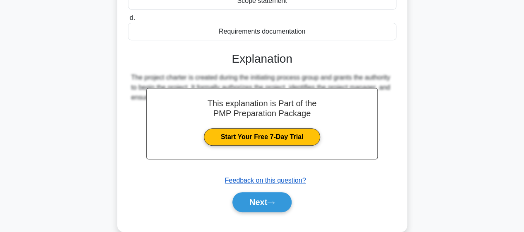
scroll to position [166, 0]
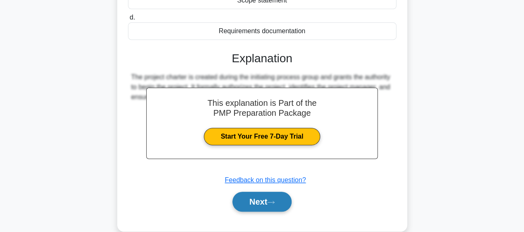
click at [271, 202] on icon at bounding box center [270, 202] width 7 height 5
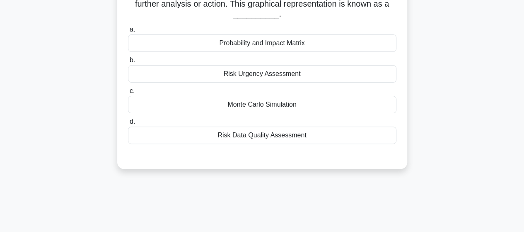
scroll to position [0, 0]
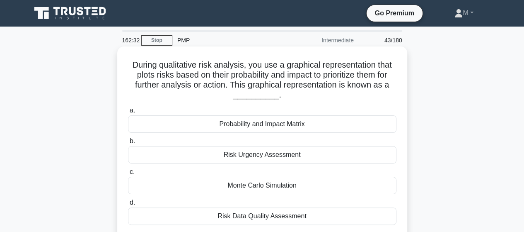
click at [300, 127] on div "Probability and Impact Matrix" at bounding box center [262, 123] width 269 height 17
click at [128, 113] on input "a. Probability and Impact Matrix" at bounding box center [128, 110] width 0 height 5
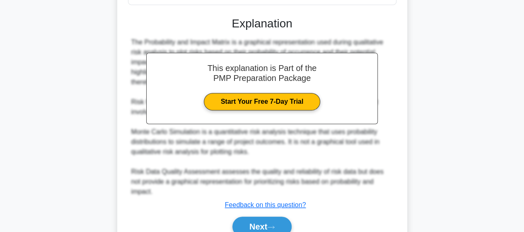
scroll to position [248, 0]
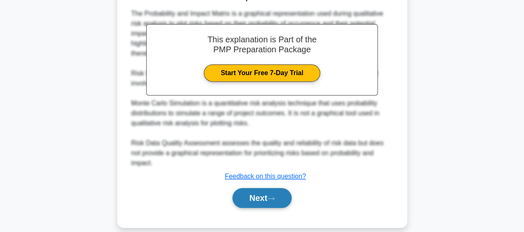
click at [253, 191] on button "Next" at bounding box center [262, 198] width 59 height 20
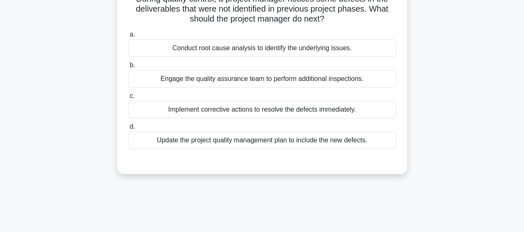
scroll to position [0, 0]
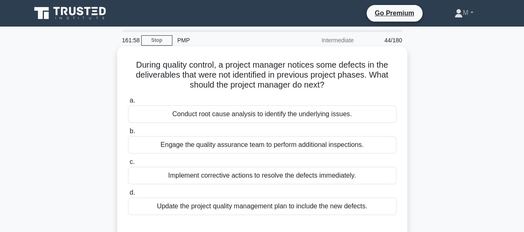
click at [187, 112] on div "Conduct root cause analysis to identify the underlying issues." at bounding box center [262, 113] width 269 height 17
click at [128, 103] on input "a. Conduct root cause analysis to identify the underlying issues." at bounding box center [128, 100] width 0 height 5
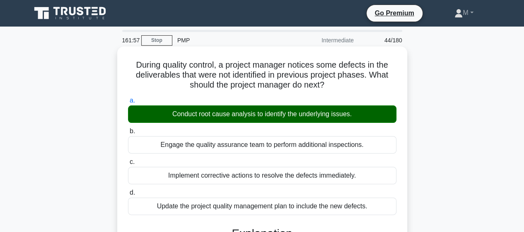
scroll to position [166, 0]
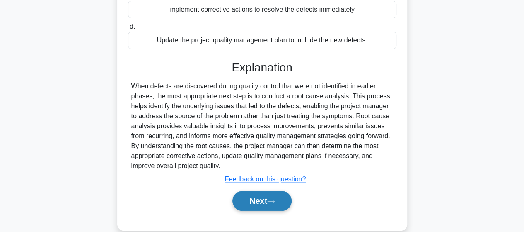
click at [258, 206] on button "Next" at bounding box center [262, 201] width 59 height 20
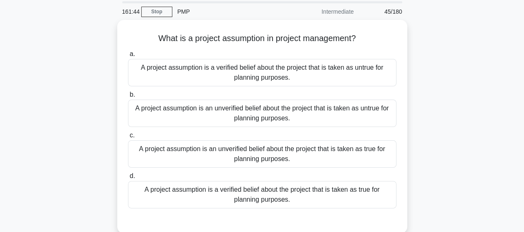
scroll to position [41, 0]
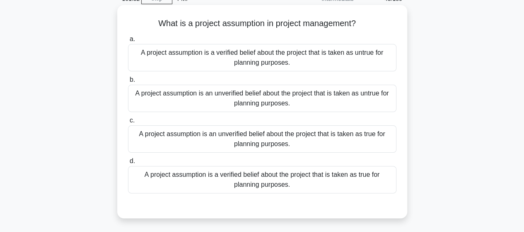
click at [209, 136] on div "A project assumption is an unverified belief about the project that is taken as…" at bounding box center [262, 138] width 269 height 27
click at [128, 123] on input "c. A project assumption is an unverified belief about the project that is taken…" at bounding box center [128, 120] width 0 height 5
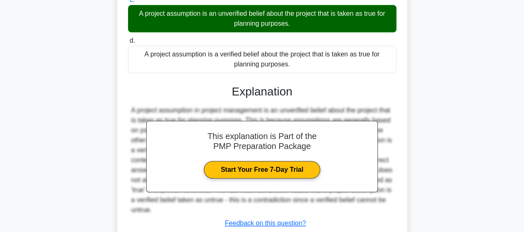
scroll to position [218, 0]
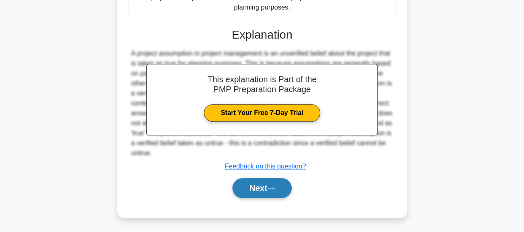
click at [257, 184] on button "Next" at bounding box center [262, 188] width 59 height 20
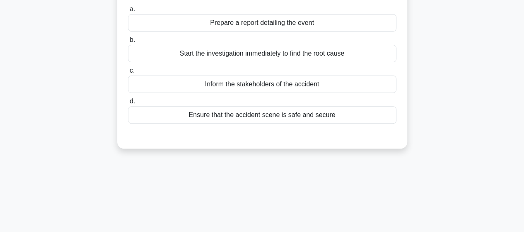
scroll to position [9, 0]
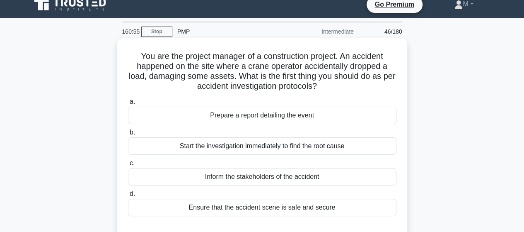
click at [224, 118] on div "Prepare a report detailing the event" at bounding box center [262, 115] width 269 height 17
click at [128, 104] on input "a. Prepare a report detailing the event" at bounding box center [128, 101] width 0 height 5
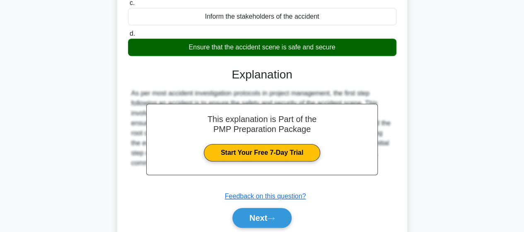
scroll to position [216, 0]
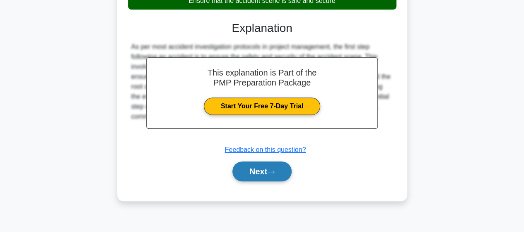
click at [261, 176] on button "Next" at bounding box center [262, 171] width 59 height 20
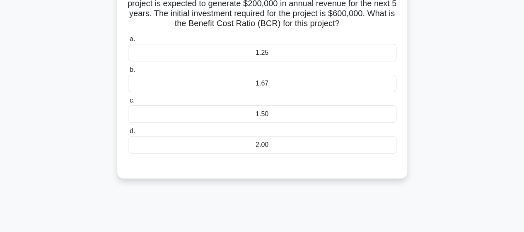
scroll to position [9, 0]
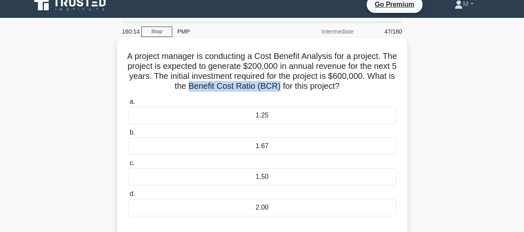
drag, startPoint x: 202, startPoint y: 87, endPoint x: 292, endPoint y: 87, distance: 90.4
click at [292, 87] on h5 "A project manager is conducting a Cost Benefit Analysis for a project. The proj…" at bounding box center [262, 71] width 270 height 41
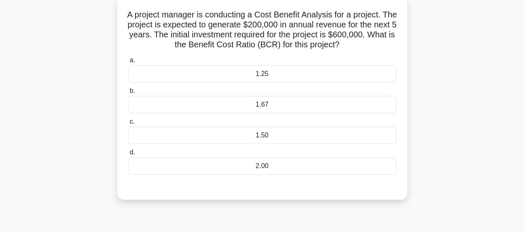
click at [256, 102] on div "1.67" at bounding box center [262, 104] width 269 height 17
click at [128, 94] on input "b. 1.67" at bounding box center [128, 90] width 0 height 5
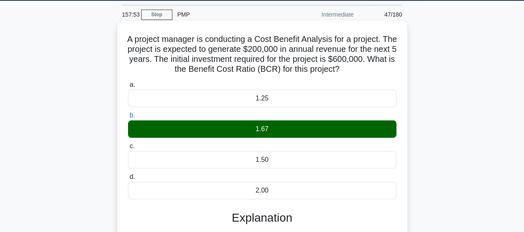
scroll to position [0, 0]
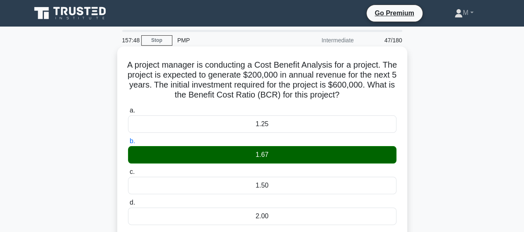
drag, startPoint x: 133, startPoint y: 65, endPoint x: 356, endPoint y: 95, distance: 225.0
click at [356, 95] on h5 "A project manager is conducting a Cost Benefit Analysis for a project. The proj…" at bounding box center [262, 80] width 270 height 41
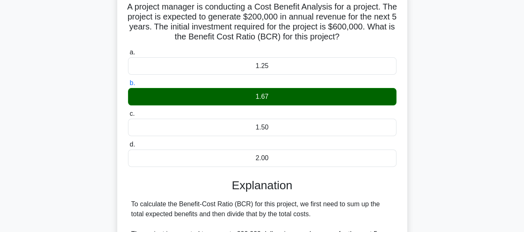
scroll to position [228, 0]
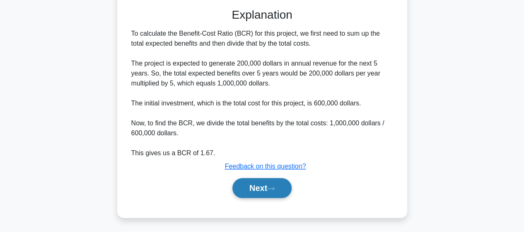
click at [273, 191] on button "Next" at bounding box center [262, 188] width 59 height 20
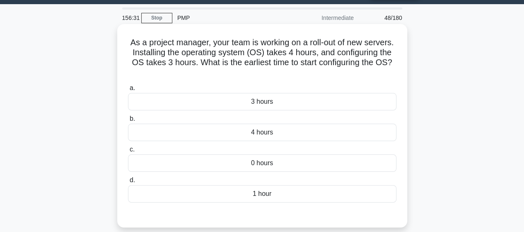
scroll to position [41, 0]
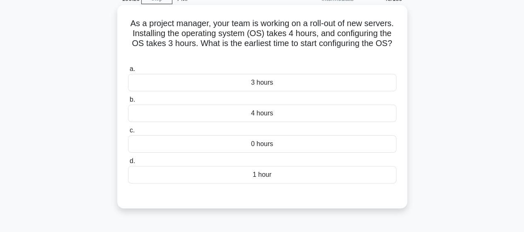
click at [264, 86] on div "3 hours" at bounding box center [262, 82] width 269 height 17
click at [128, 72] on input "a. 3 hours" at bounding box center [128, 68] width 0 height 5
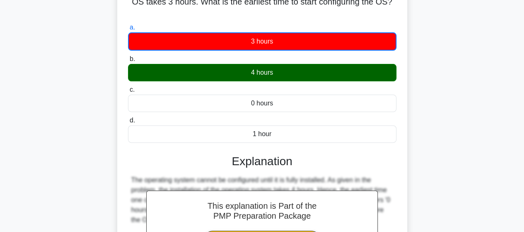
scroll to position [0, 0]
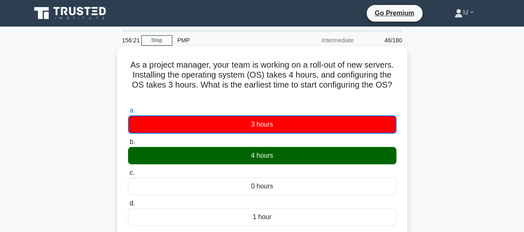
drag, startPoint x: 143, startPoint y: 64, endPoint x: 330, endPoint y: 94, distance: 189.8
click at [330, 94] on h5 "As a project manager, your team is working on a roll-out of new servers. Instal…" at bounding box center [262, 80] width 270 height 41
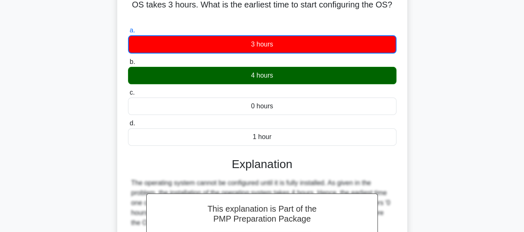
scroll to position [166, 0]
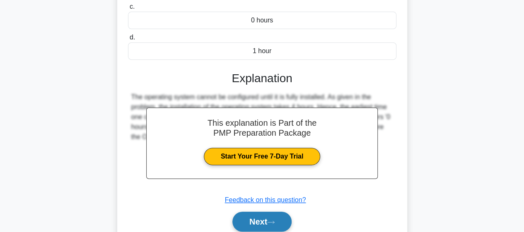
click at [269, 218] on button "Next" at bounding box center [262, 221] width 59 height 20
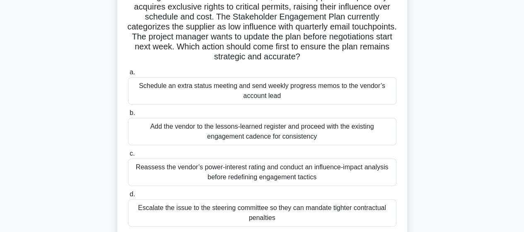
scroll to position [83, 0]
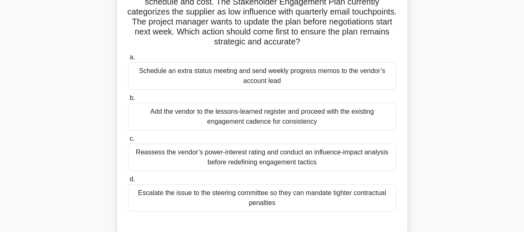
click at [208, 159] on div "Reassess the vendor’s power-interest rating and conduct an influence-impact ana…" at bounding box center [262, 156] width 269 height 27
click at [128, 141] on input "c. Reassess the vendor’s power-interest rating and conduct an influence-impact …" at bounding box center [128, 138] width 0 height 5
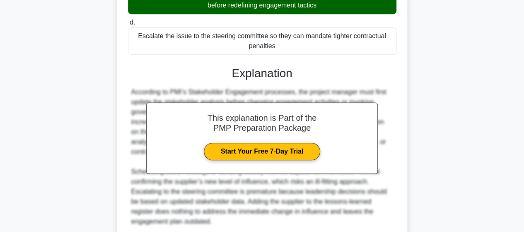
scroll to position [290, 0]
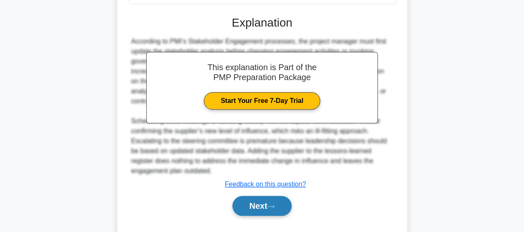
click at [255, 203] on button "Next" at bounding box center [262, 206] width 59 height 20
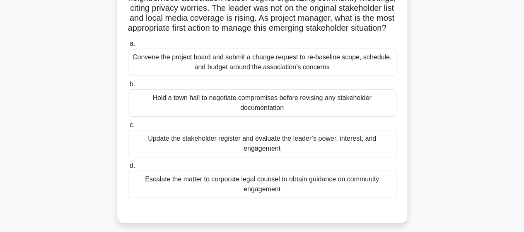
scroll to position [92, 0]
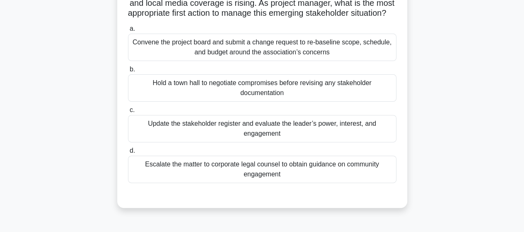
click at [187, 142] on div "Update the stakeholder register and evaluate the leader’s power, interest, and …" at bounding box center [262, 128] width 269 height 27
click at [128, 113] on input "c. Update the stakeholder register and evaluate the leader’s power, interest, a…" at bounding box center [128, 109] width 0 height 5
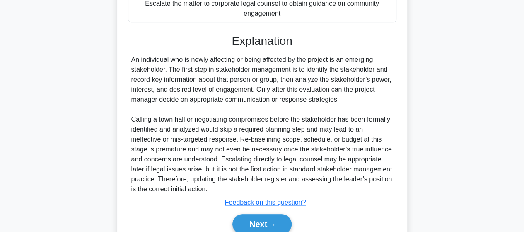
scroll to position [257, 0]
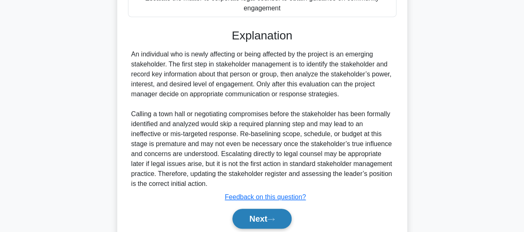
click at [256, 227] on button "Next" at bounding box center [262, 219] width 59 height 20
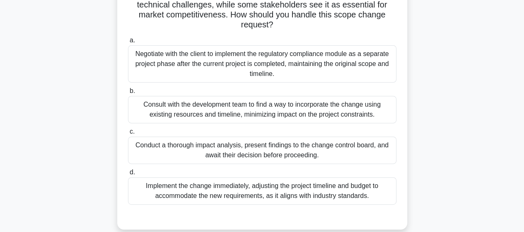
scroll to position [124, 0]
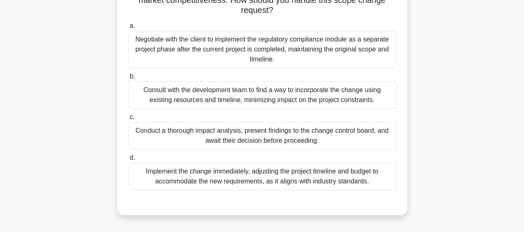
click at [195, 134] on div "Conduct a thorough impact analysis, present findings to the change control boar…" at bounding box center [262, 135] width 269 height 27
click at [128, 120] on input "c. Conduct a thorough impact analysis, present findings to the change control b…" at bounding box center [128, 116] width 0 height 5
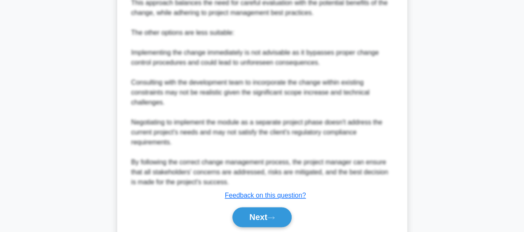
scroll to position [487, 0]
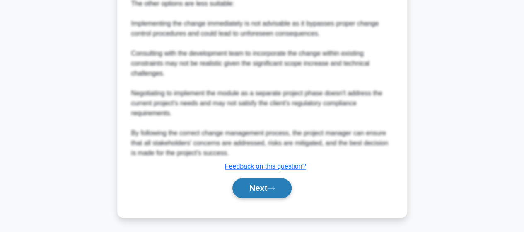
click at [251, 182] on button "Next" at bounding box center [262, 188] width 59 height 20
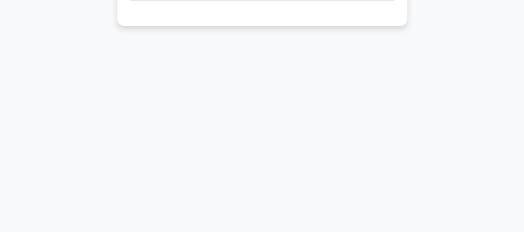
scroll to position [9, 0]
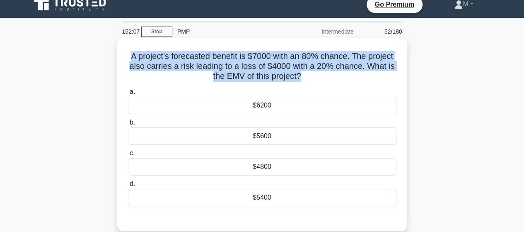
drag, startPoint x: 301, startPoint y: 77, endPoint x: 124, endPoint y: 59, distance: 177.1
click at [124, 59] on div "A project's forecasted benefit is $7000 with an 80% chance. The project also ca…" at bounding box center [263, 134] width 284 height 187
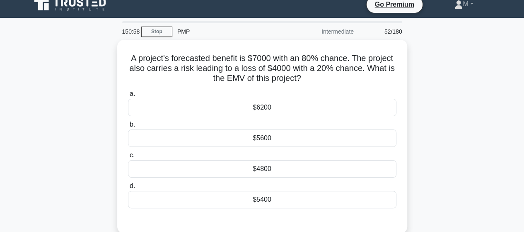
click at [96, 134] on div "A project's forecasted benefit is $7000 with an 80% chance. The project also ca…" at bounding box center [262, 141] width 473 height 203
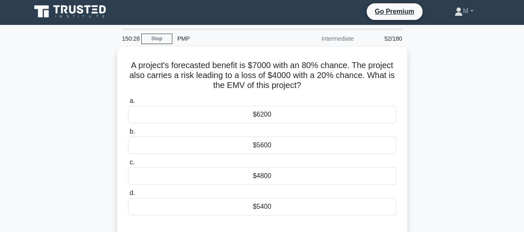
scroll to position [0, 0]
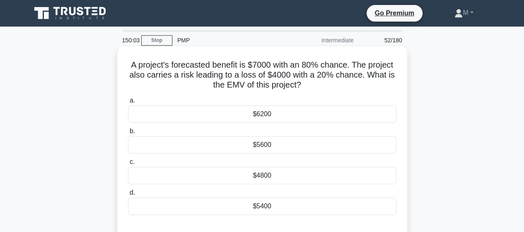
click at [270, 170] on div "$4800" at bounding box center [262, 175] width 269 height 17
click at [128, 165] on input "c. $4800" at bounding box center [128, 161] width 0 height 5
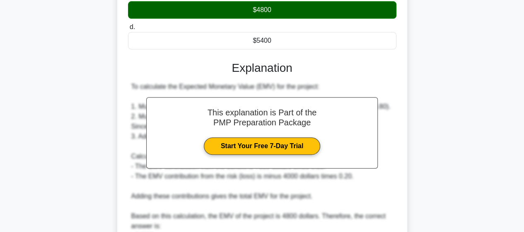
scroll to position [248, 0]
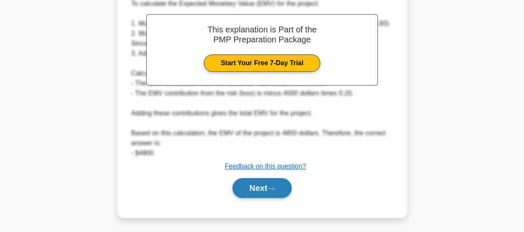
click at [243, 185] on button "Next" at bounding box center [262, 188] width 59 height 20
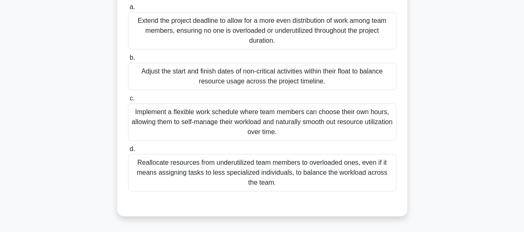
scroll to position [133, 0]
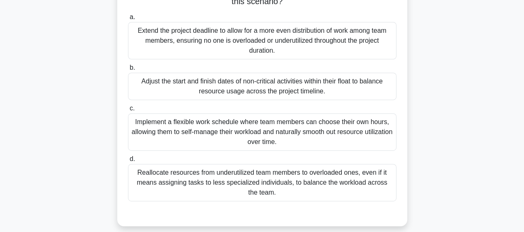
click at [177, 92] on div "Adjust the start and finish dates of non-critical activities within their float…" at bounding box center [262, 86] width 269 height 27
click at [128, 70] on input "b. Adjust the start and finish dates of non-critical activities within their fl…" at bounding box center [128, 67] width 0 height 5
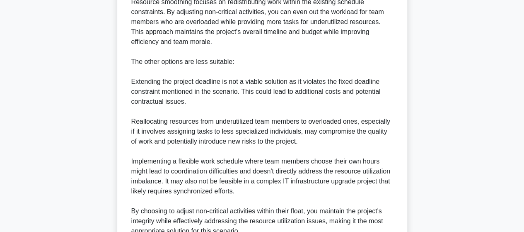
scroll to position [497, 0]
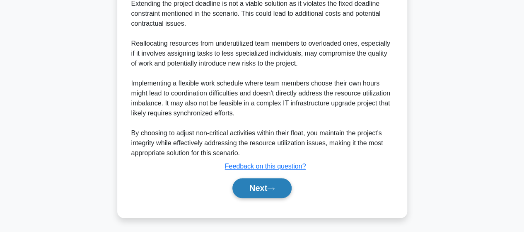
click at [266, 185] on button "Next" at bounding box center [262, 188] width 59 height 20
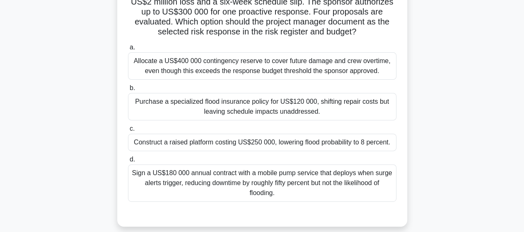
scroll to position [41, 0]
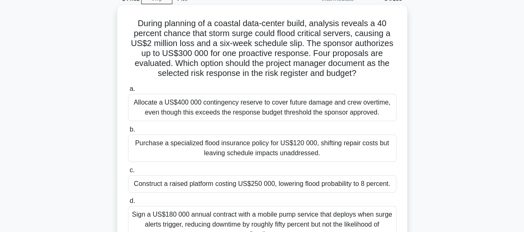
click at [299, 186] on div "Construct a raised platform costing US$250 000, lowering flood probability to 8…" at bounding box center [262, 183] width 269 height 17
click at [128, 173] on input "c. Construct a raised platform costing US$250 000, lowering flood probability t…" at bounding box center [128, 170] width 0 height 5
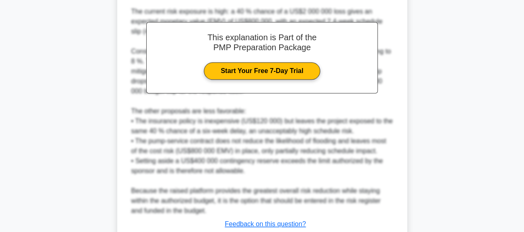
scroll to position [378, 0]
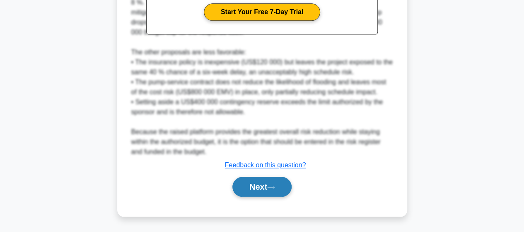
click at [250, 187] on button "Next" at bounding box center [262, 187] width 59 height 20
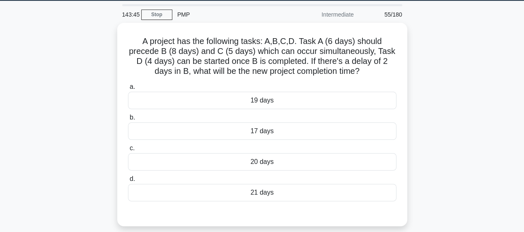
scroll to position [0, 0]
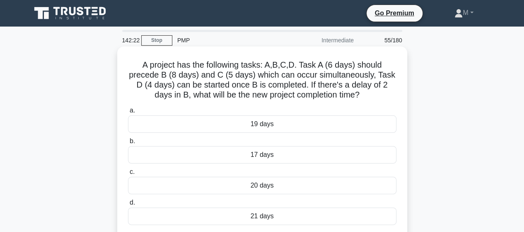
click at [136, 76] on h5 "A project has the following tasks: A,B,C,D. Task A (6 days) should precede B (8…" at bounding box center [262, 80] width 270 height 41
click at [300, 185] on div "20 days" at bounding box center [262, 185] width 269 height 17
click at [128, 175] on input "c. 20 days" at bounding box center [128, 171] width 0 height 5
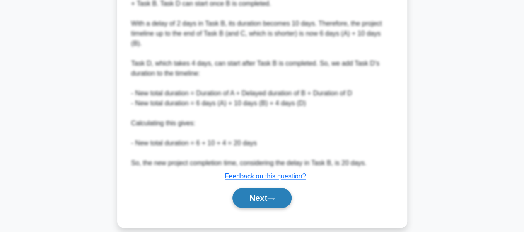
click at [252, 188] on button "Next" at bounding box center [262, 198] width 59 height 20
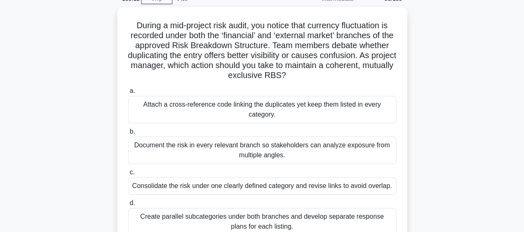
scroll to position [83, 0]
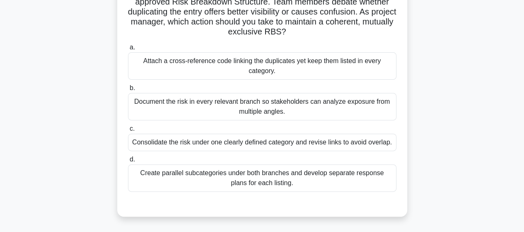
click at [204, 182] on div "Create parallel subcategories under both branches and develop separate response…" at bounding box center [262, 177] width 269 height 27
click at [128, 162] on input "d. Create parallel subcategories under both branches and develop separate respo…" at bounding box center [128, 159] width 0 height 5
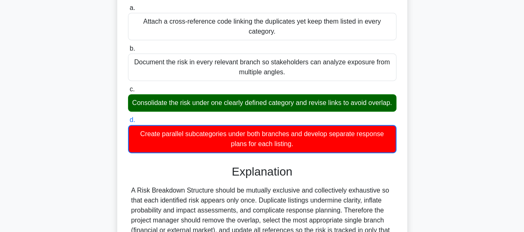
scroll to position [260, 0]
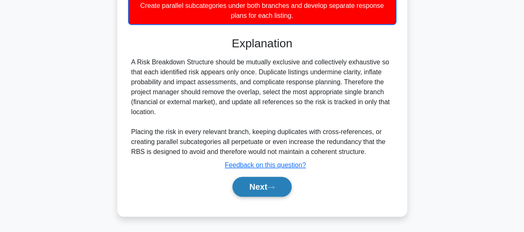
click at [270, 192] on button "Next" at bounding box center [262, 187] width 59 height 20
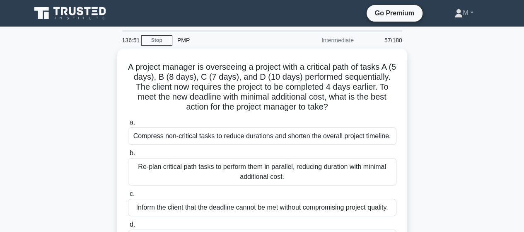
scroll to position [41, 0]
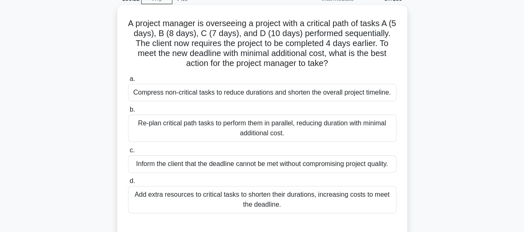
click at [161, 97] on div "Compress non-critical tasks to reduce durations and shorten the overall project…" at bounding box center [262, 92] width 269 height 17
click at [128, 82] on input "a. Compress non-critical tasks to reduce durations and shorten the overall proj…" at bounding box center [128, 78] width 0 height 5
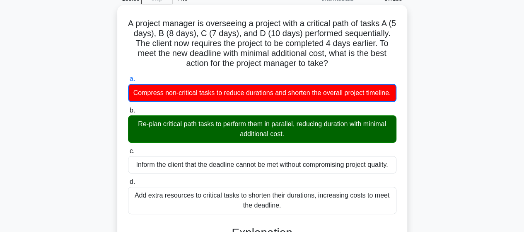
drag, startPoint x: 130, startPoint y: 24, endPoint x: 286, endPoint y: 146, distance: 197.6
click at [286, 146] on div "A project manager is overseeing a project with a critical path of tasks A (5 da…" at bounding box center [263, 214] width 284 height 413
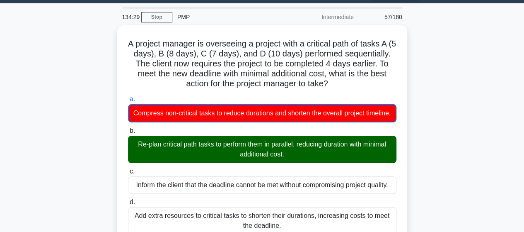
scroll to position [11, 0]
